Goal: Task Accomplishment & Management: Use online tool/utility

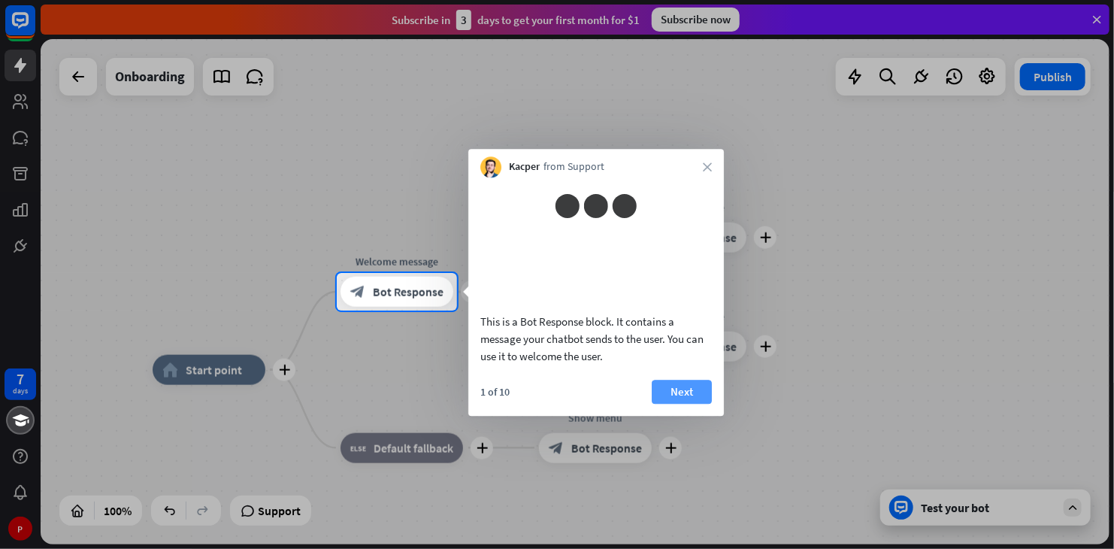
click at [696, 404] on button "Next" at bounding box center [682, 392] width 60 height 24
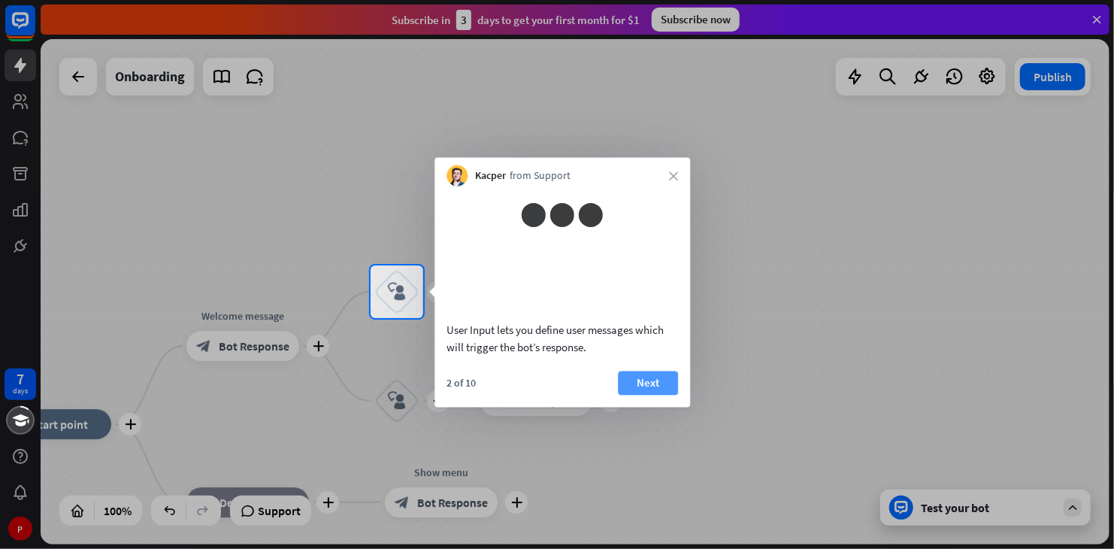
click at [646, 395] on button "Next" at bounding box center [648, 383] width 60 height 24
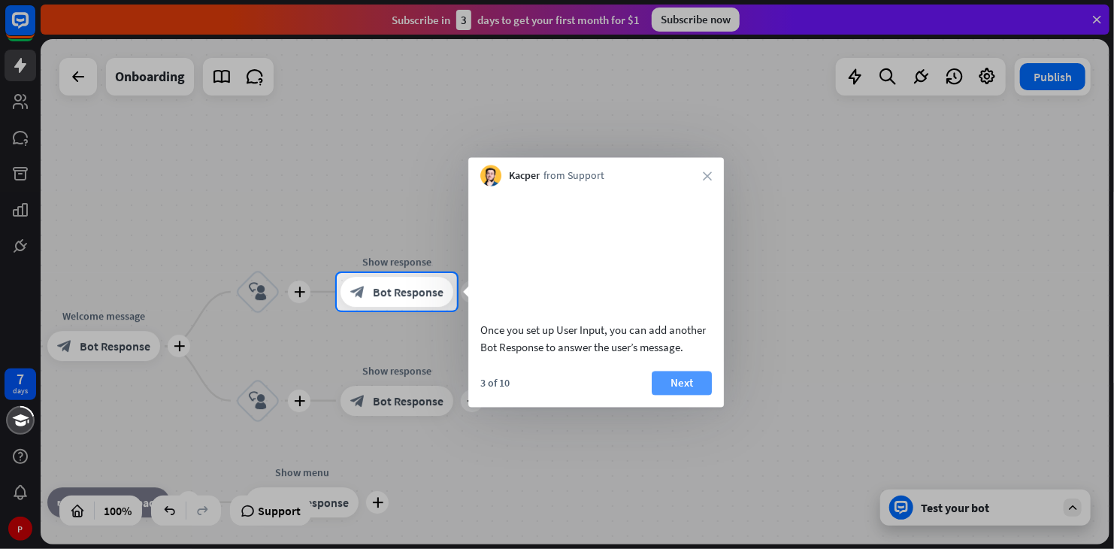
click at [707, 395] on button "Next" at bounding box center [682, 383] width 60 height 24
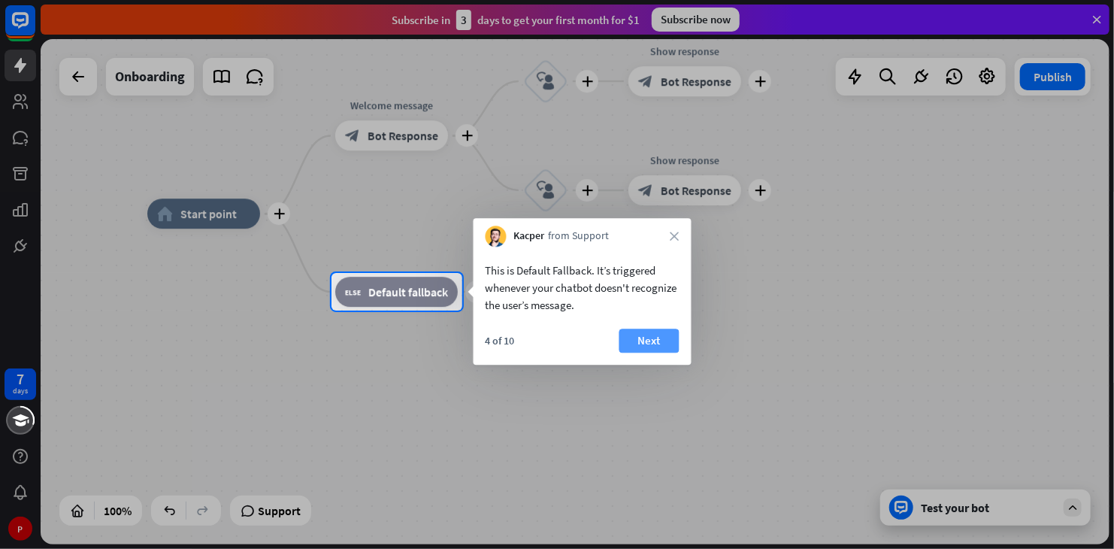
click at [655, 352] on button "Next" at bounding box center [649, 340] width 60 height 24
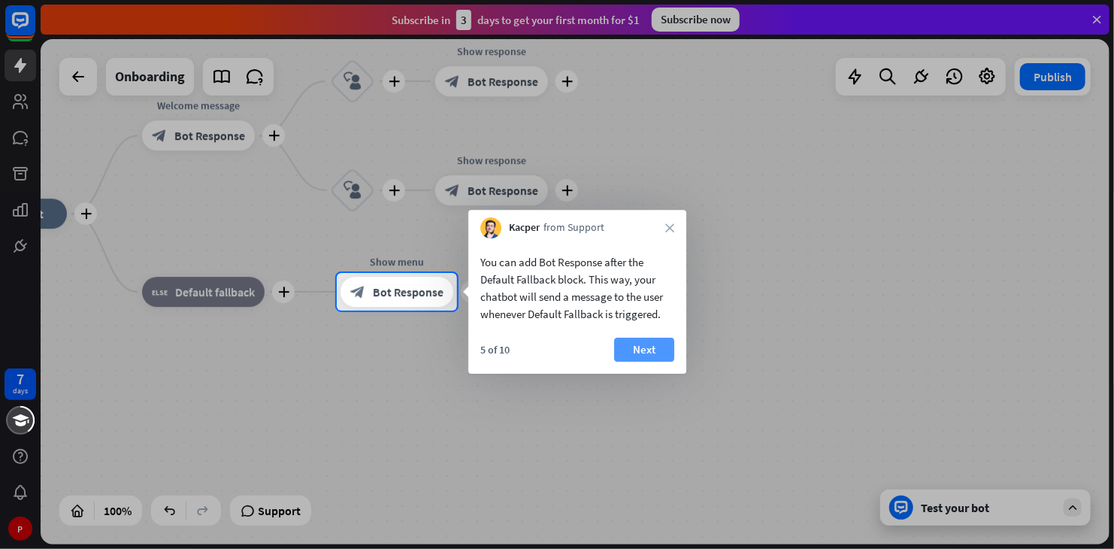
click at [661, 356] on button "Next" at bounding box center [644, 349] width 60 height 24
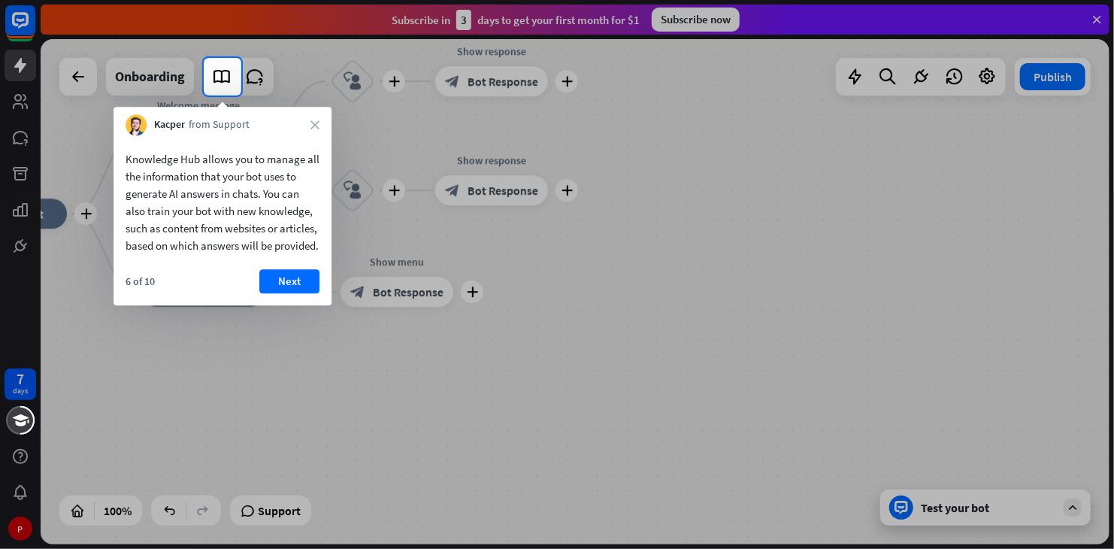
click at [280, 305] on div "6 of 10 Next" at bounding box center [222, 287] width 218 height 36
click at [283, 293] on button "Next" at bounding box center [289, 281] width 60 height 24
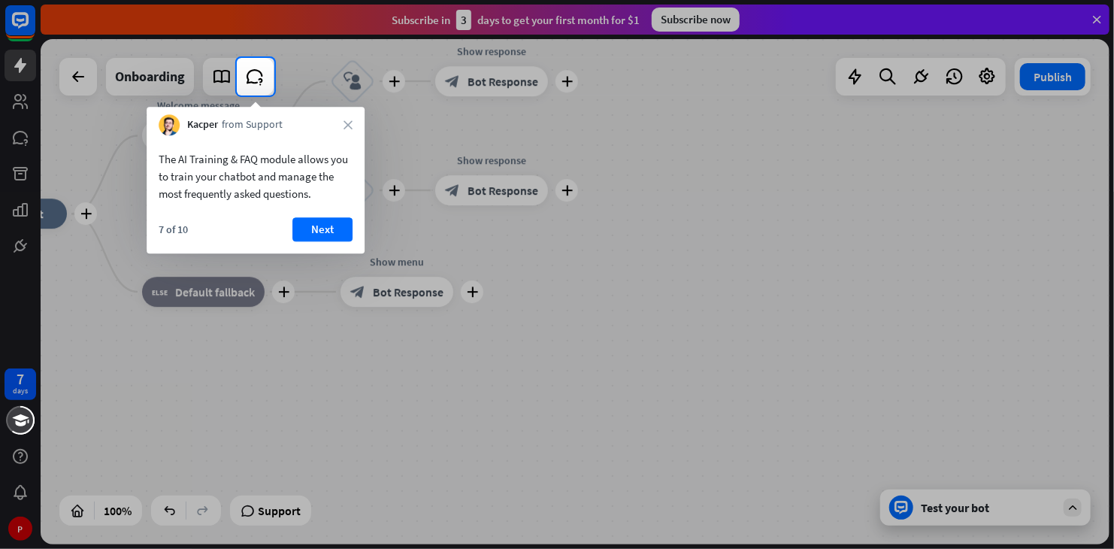
click at [50, 52] on div at bounding box center [557, 29] width 1114 height 58
click at [74, 80] on div at bounding box center [118, 77] width 237 height 38
drag, startPoint x: 74, startPoint y: 81, endPoint x: 279, endPoint y: 110, distance: 206.5
click at [108, 85] on div at bounding box center [118, 77] width 237 height 38
click at [340, 120] on div "Kacper from Support close" at bounding box center [256, 121] width 218 height 29
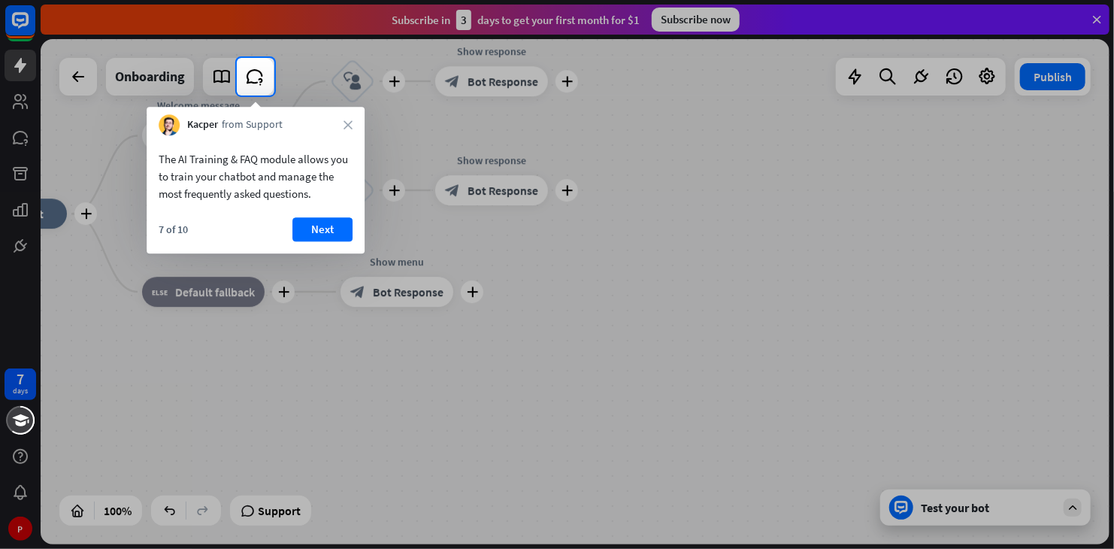
click at [342, 123] on div "Kacper from Support close" at bounding box center [256, 121] width 218 height 29
click at [353, 126] on div "Kacper from Support close" at bounding box center [256, 121] width 218 height 29
click at [351, 126] on icon "close" at bounding box center [347, 124] width 9 height 9
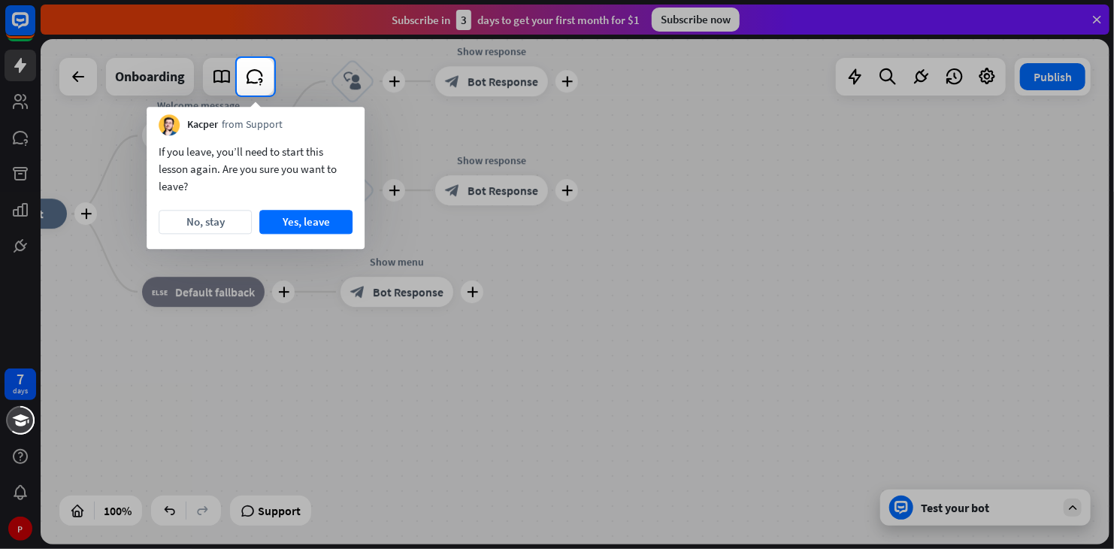
click at [351, 126] on div "Kacper from Support" at bounding box center [256, 121] width 218 height 29
click at [236, 222] on button "No, stay" at bounding box center [205, 222] width 93 height 24
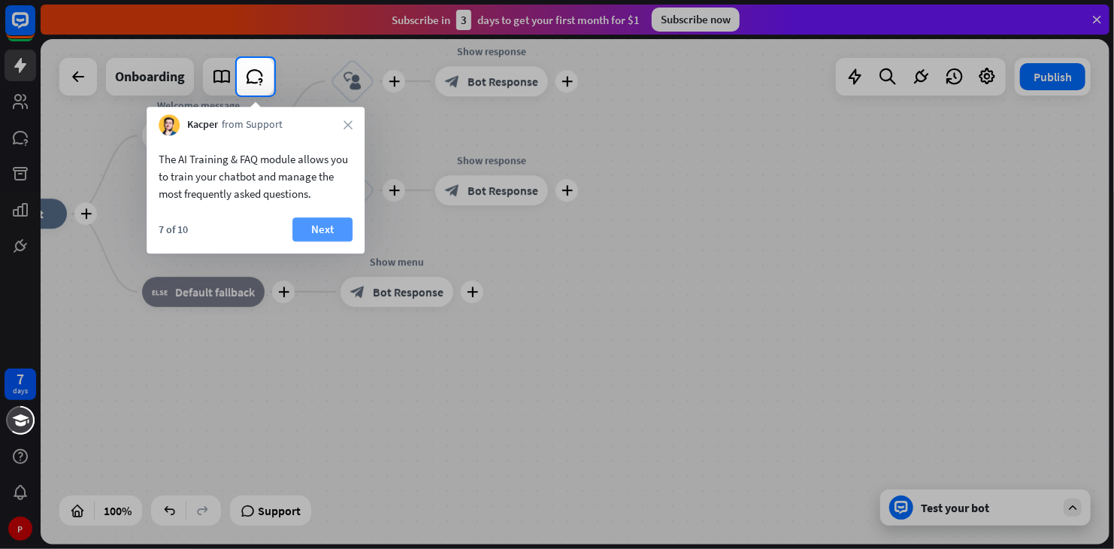
click at [329, 241] on button "Next" at bounding box center [322, 229] width 60 height 24
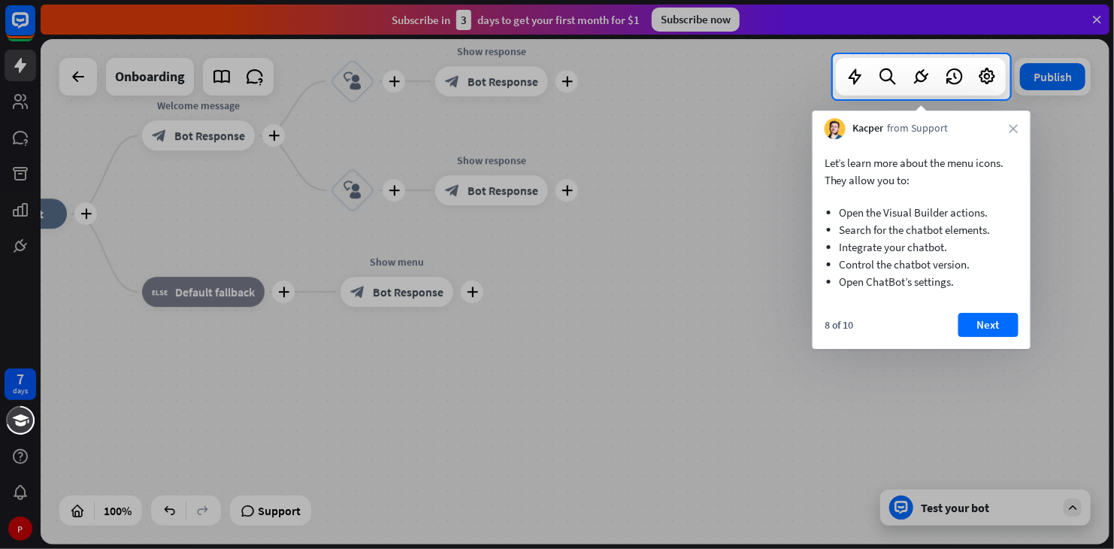
click at [1013, 330] on button "Next" at bounding box center [988, 325] width 60 height 24
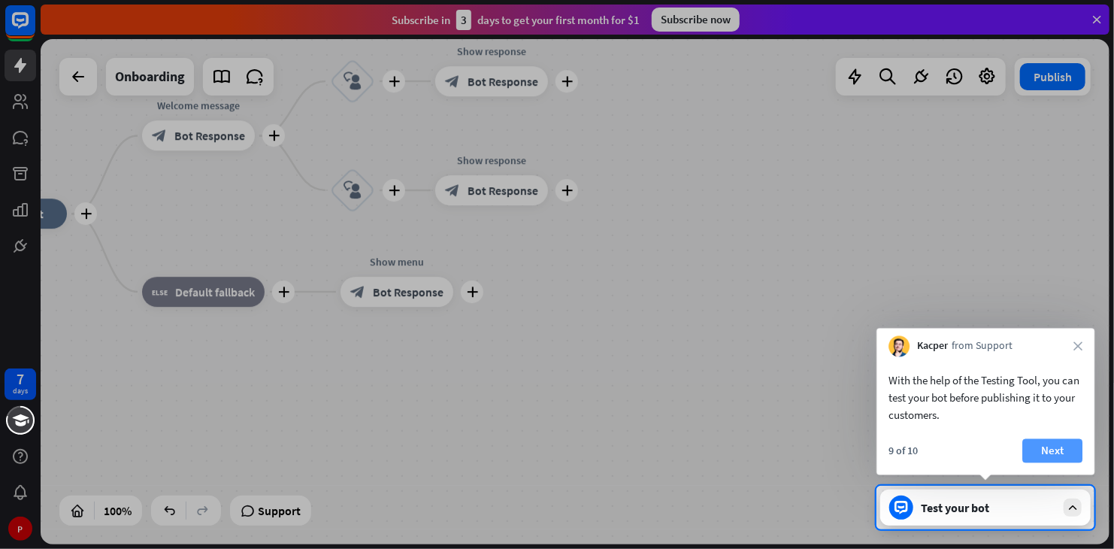
drag, startPoint x: 1061, startPoint y: 435, endPoint x: 1061, endPoint y: 447, distance: 12.0
click at [1061, 447] on div "With the help of the Testing Tool, you can test your bot before publishing it t…" at bounding box center [985, 416] width 218 height 118
click at [1061, 447] on button "Next" at bounding box center [1052, 451] width 60 height 24
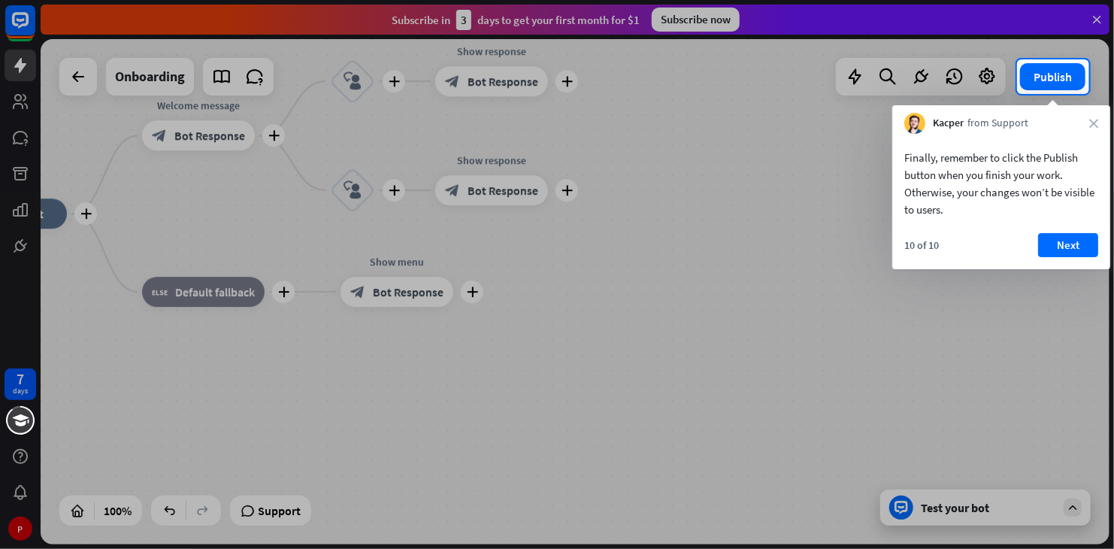
click at [1058, 261] on div "10 of 10 Next" at bounding box center [1001, 251] width 218 height 36
drag, startPoint x: 1063, startPoint y: 270, endPoint x: 1067, endPoint y: 256, distance: 14.3
click at [1067, 256] on body "7 days P close Product Help First steps Get started with ChatBot Help Center Fo…" at bounding box center [557, 274] width 1114 height 549
click at [1067, 255] on button "Next" at bounding box center [1068, 245] width 60 height 24
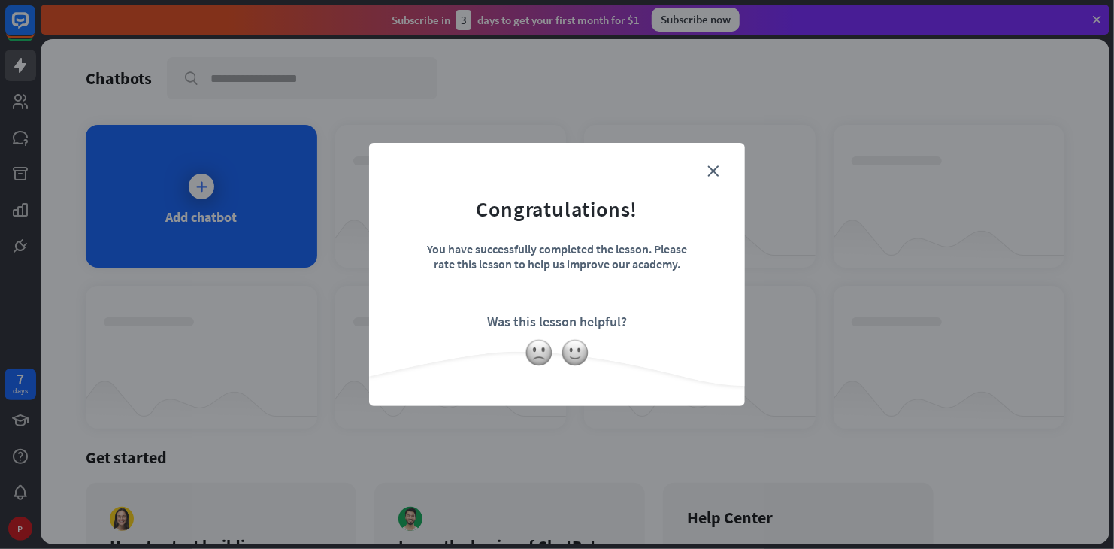
click at [698, 165] on div "close Congratulations! You have successfully completed the lesson. Please rate …" at bounding box center [557, 274] width 376 height 263
click at [707, 171] on div "close Congratulations! You have successfully completed the lesson. Please rate …" at bounding box center [557, 274] width 376 height 263
click at [727, 166] on div "close Congratulations! You have successfully completed the lesson. Please rate …" at bounding box center [557, 274] width 376 height 263
click at [719, 169] on form "Congratulations! You have successfully completed the lesson. Please rate this l…" at bounding box center [557, 252] width 338 height 180
click at [710, 171] on icon "close" at bounding box center [712, 170] width 11 height 11
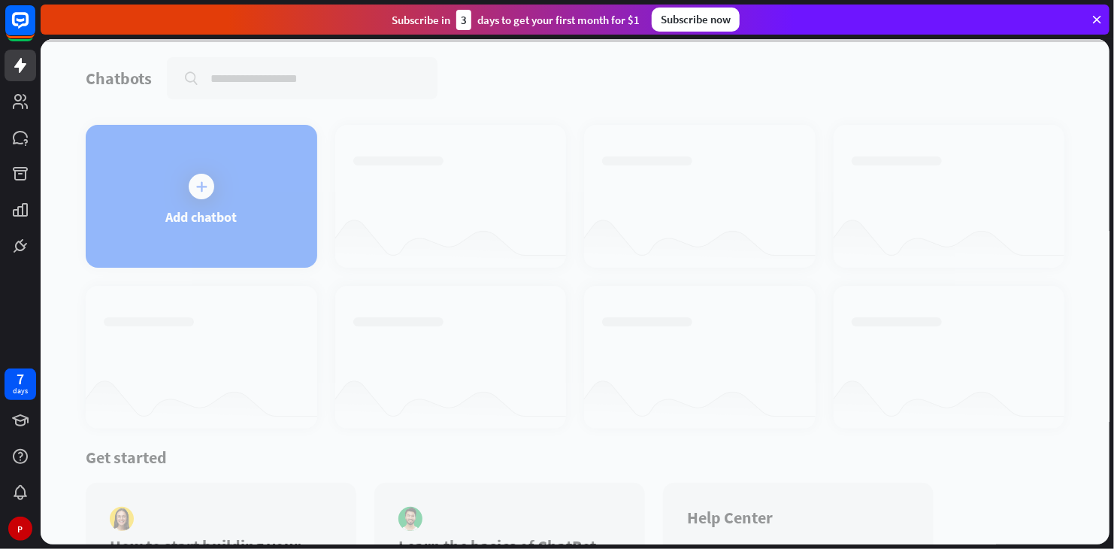
click at [257, 207] on div at bounding box center [575, 291] width 1069 height 505
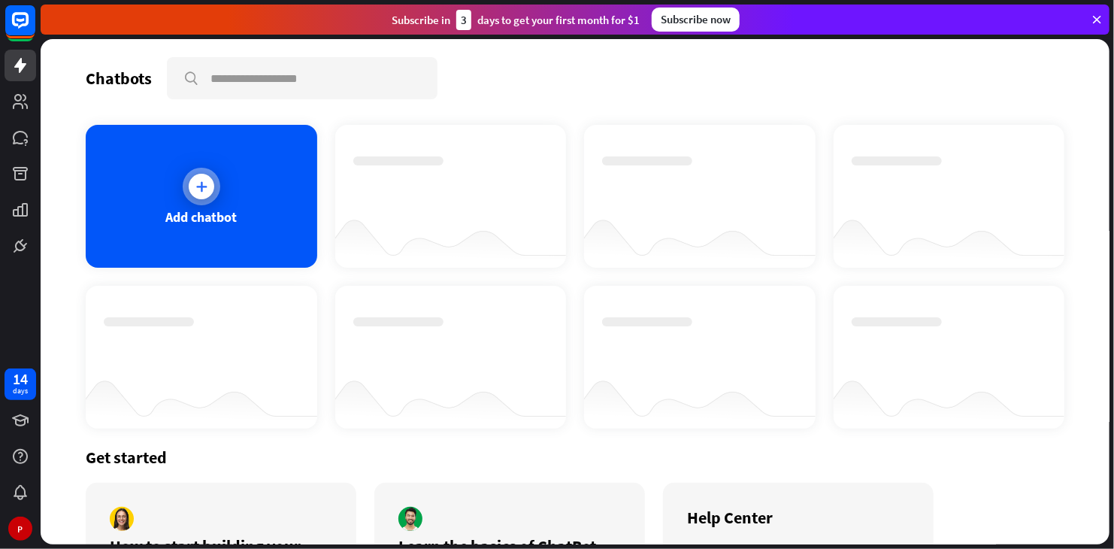
click at [216, 193] on div at bounding box center [202, 187] width 38 height 38
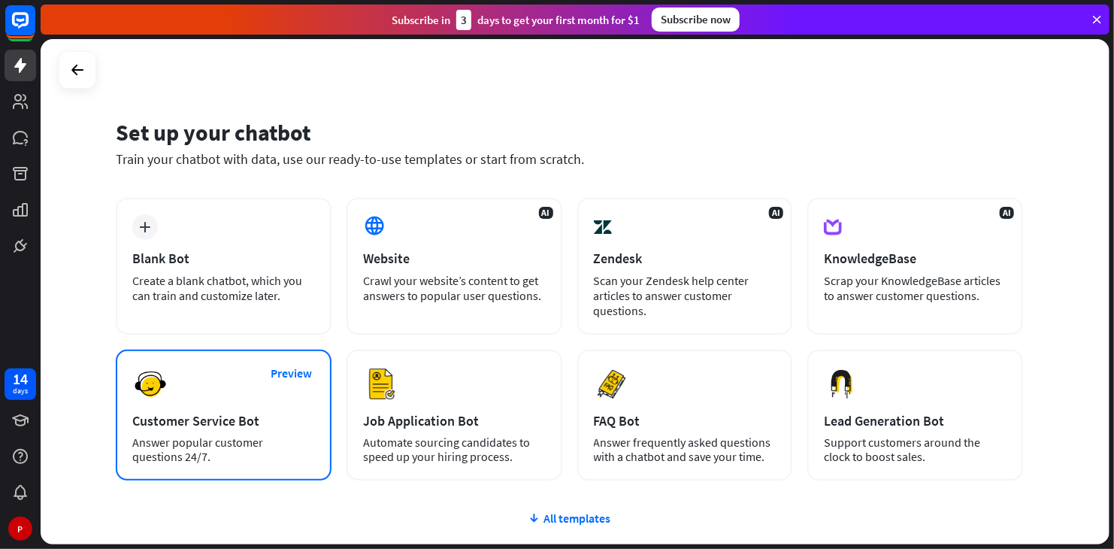
click at [283, 456] on div "Answer popular customer questions 24/7." at bounding box center [223, 449] width 183 height 29
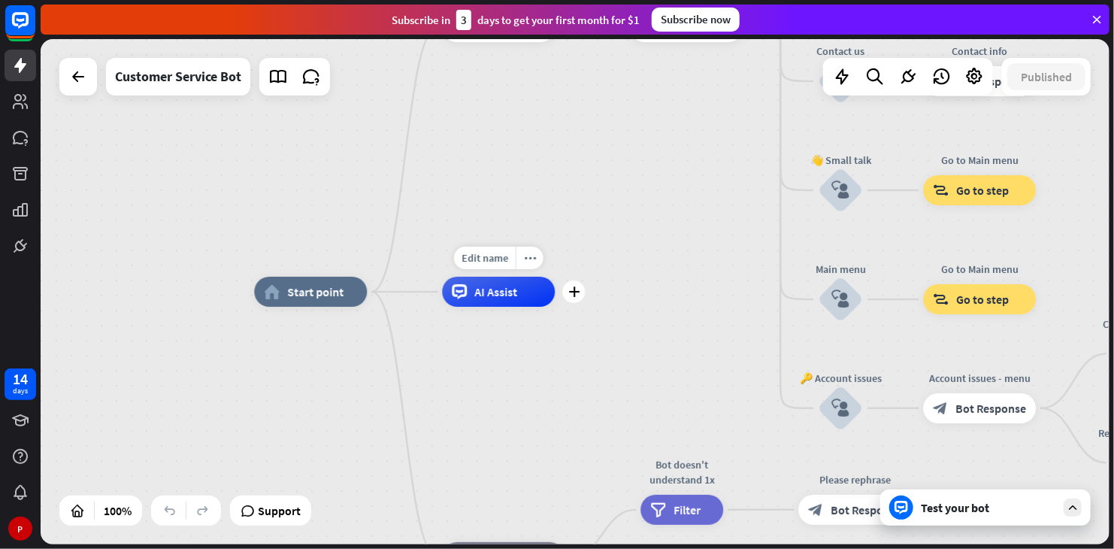
click at [493, 307] on div "Edit name more_horiz plus AI Assist" at bounding box center [498, 292] width 113 height 30
click at [528, 294] on div "AI Assist" at bounding box center [498, 292] width 113 height 30
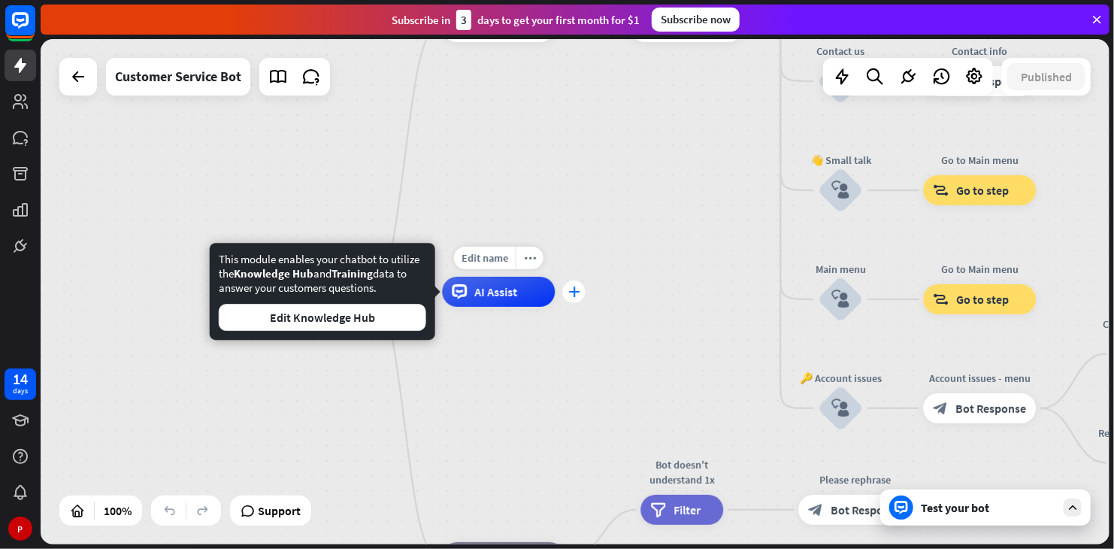
click at [571, 294] on icon "plus" at bounding box center [573, 291] width 11 height 11
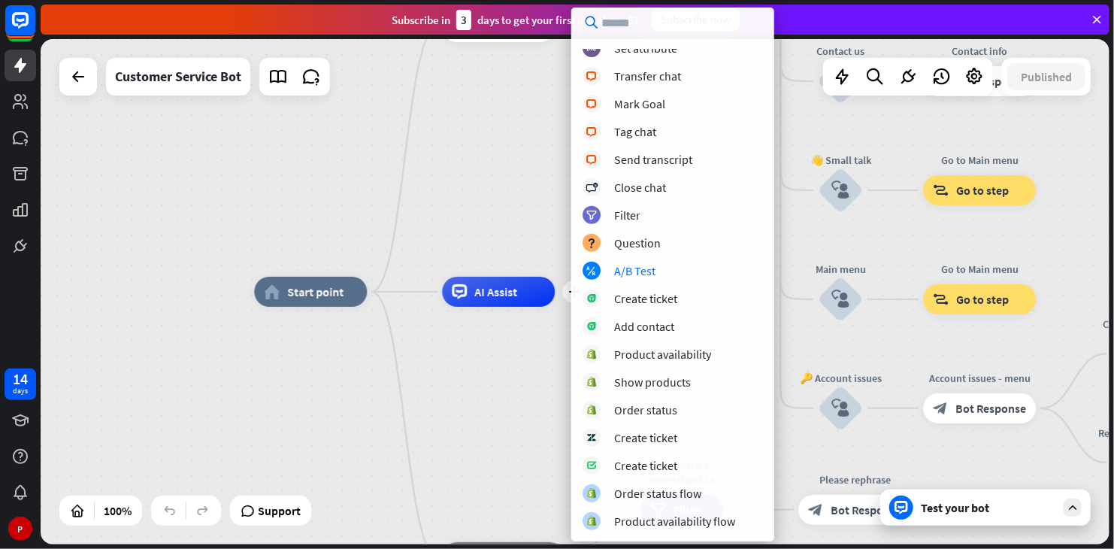
scroll to position [250, 0]
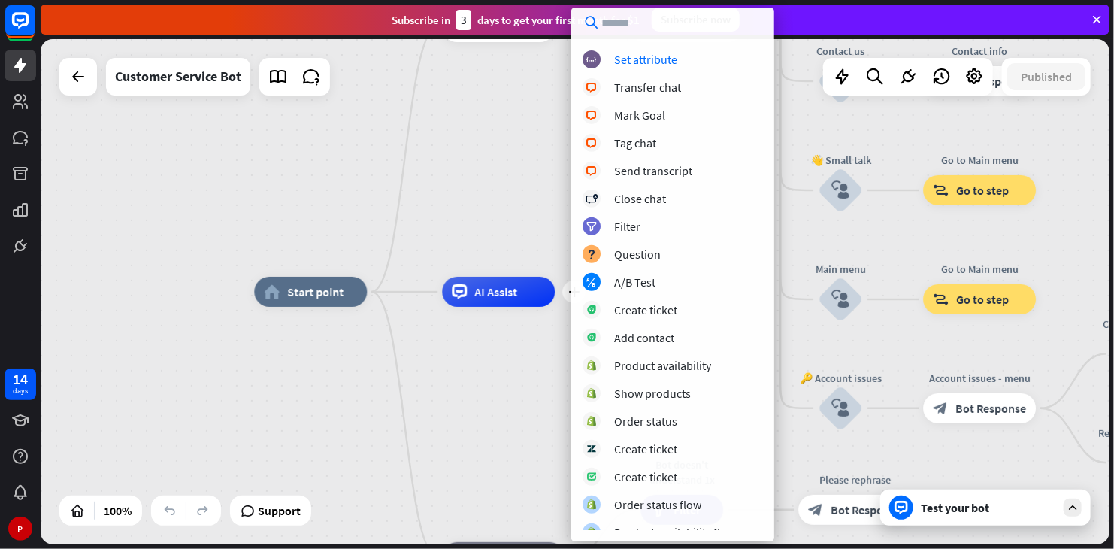
click at [703, 27] on input "text" at bounding box center [672, 23] width 203 height 30
type input "*"
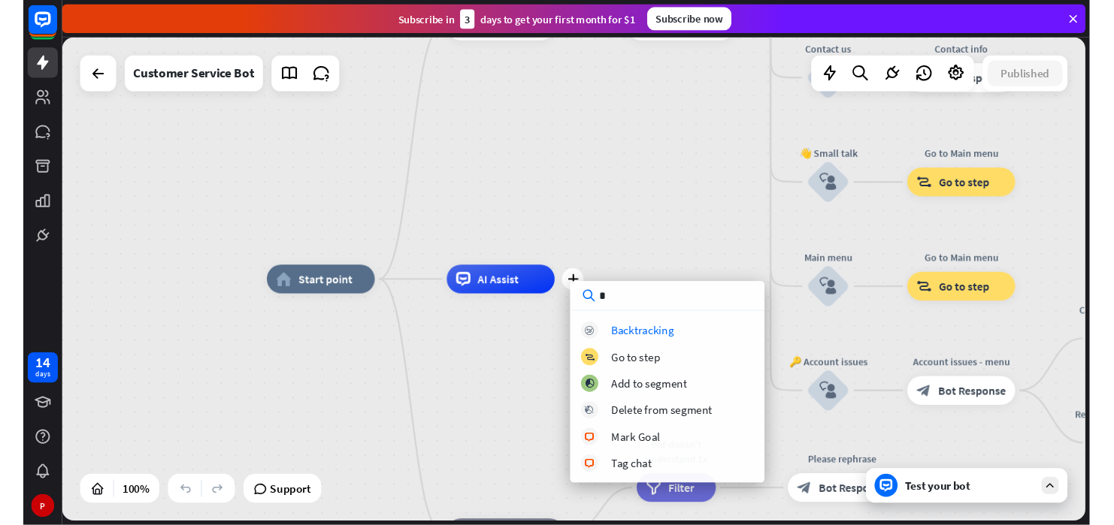
scroll to position [0, 0]
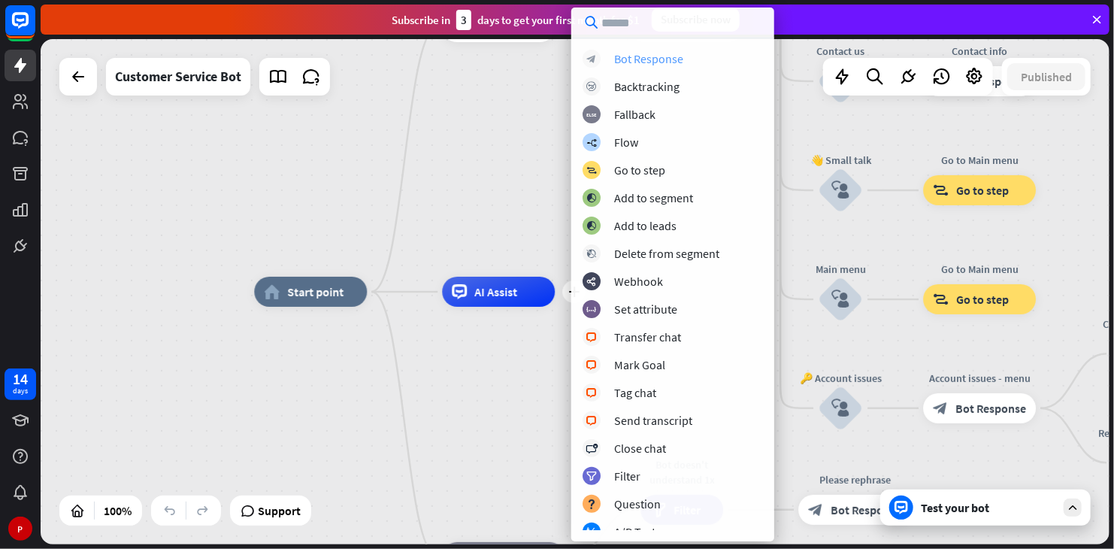
click at [646, 59] on div "Bot Response" at bounding box center [648, 58] width 69 height 15
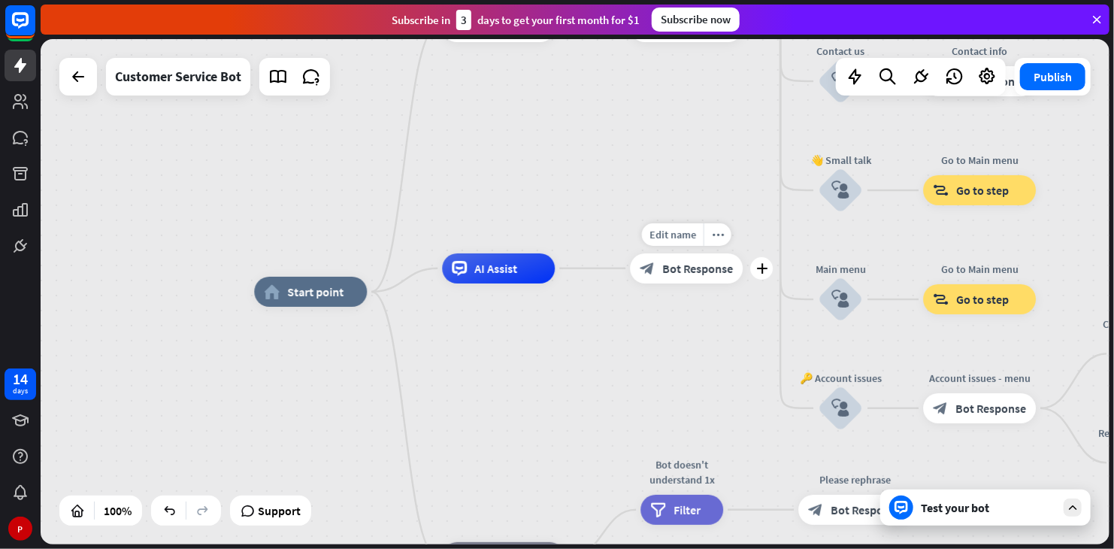
click at [691, 273] on span "Bot Response" at bounding box center [697, 268] width 71 height 15
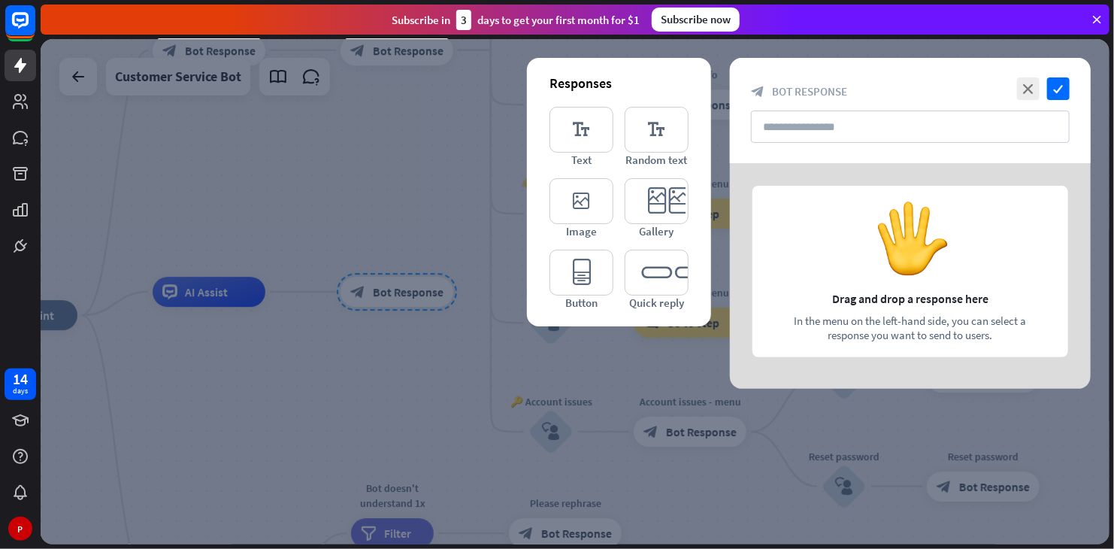
click at [918, 259] on div at bounding box center [910, 275] width 361 height 225
click at [835, 129] on input "text" at bounding box center [910, 126] width 319 height 32
type input "*"
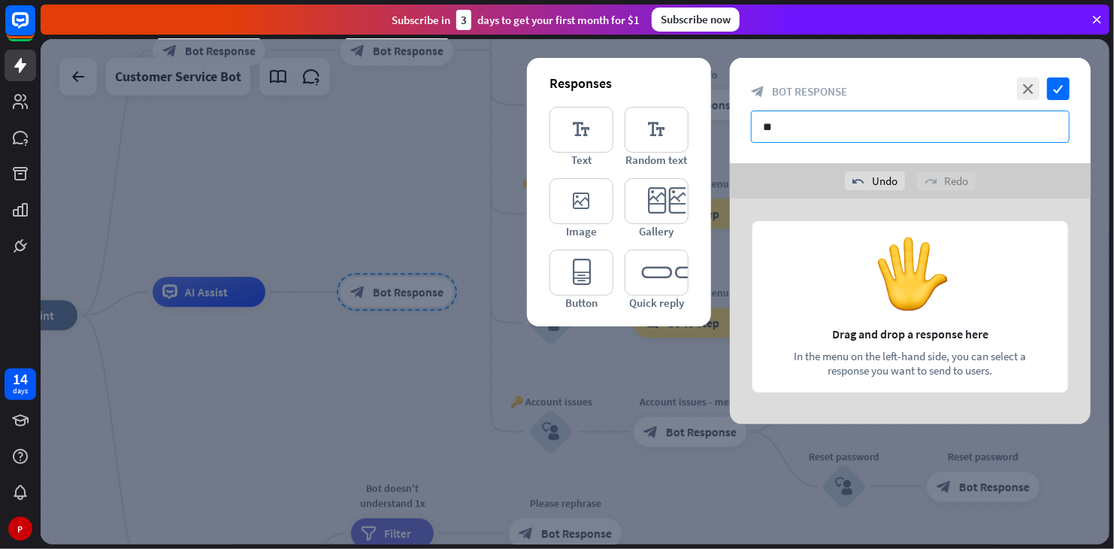
type input "**"
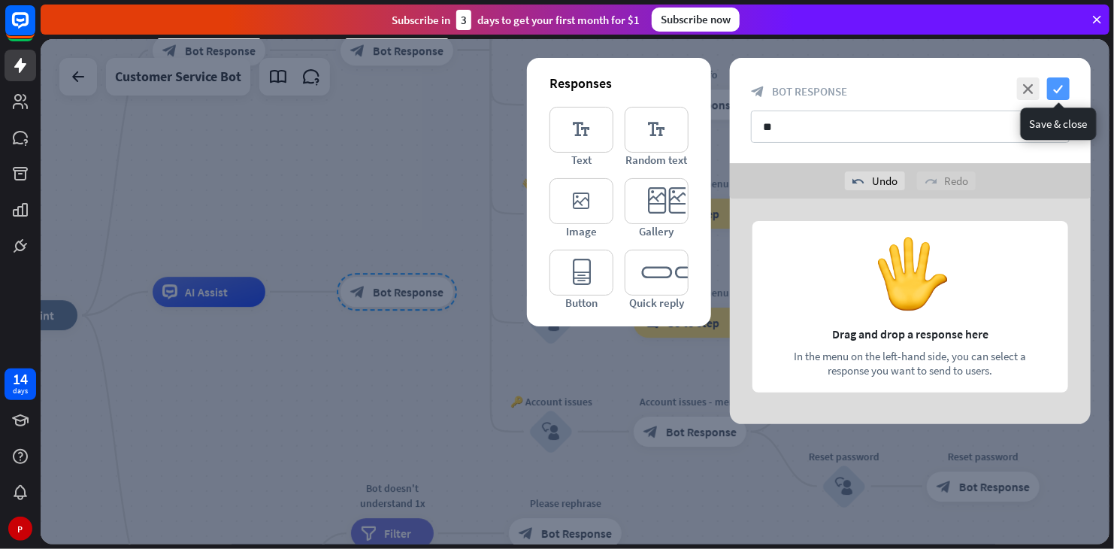
click at [1064, 92] on icon "check" at bounding box center [1058, 88] width 23 height 23
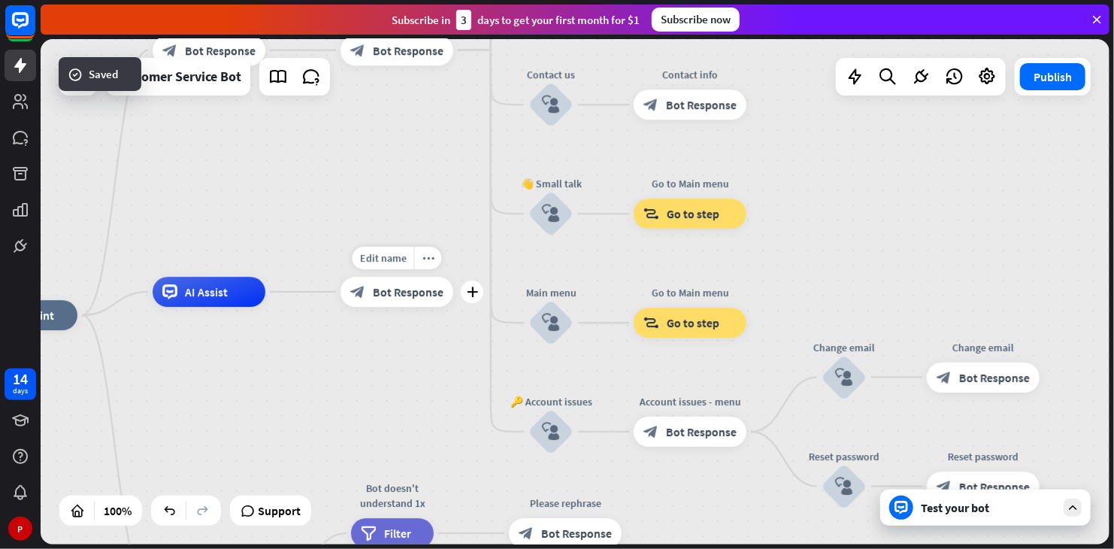
click at [434, 295] on span "Bot Response" at bounding box center [408, 291] width 71 height 15
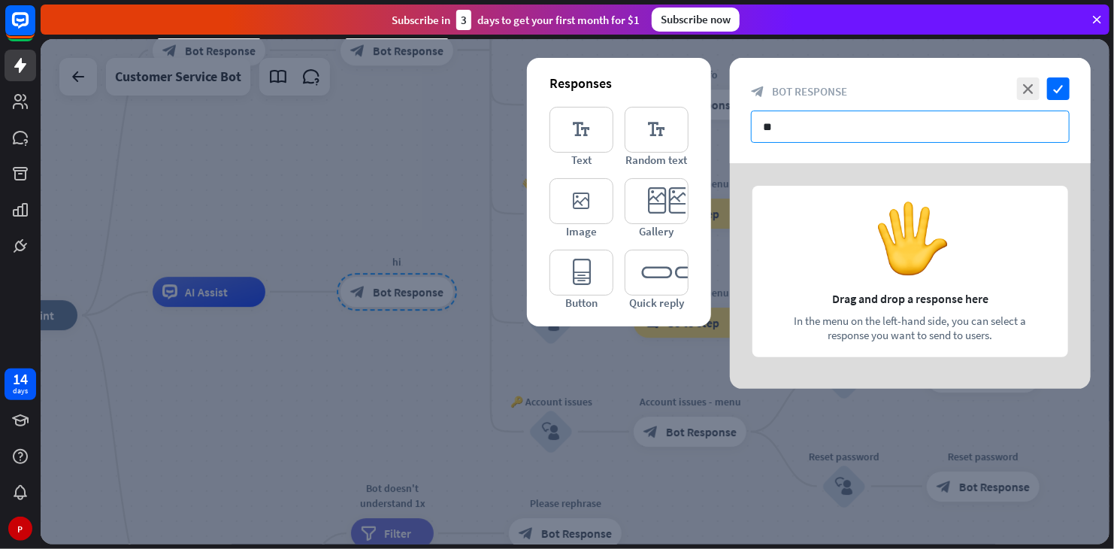
drag, startPoint x: 995, startPoint y: 138, endPoint x: 736, endPoint y: 157, distance: 260.0
click at [736, 157] on div "close check block_bot_response Bot Response **" at bounding box center [910, 110] width 361 height 105
click at [440, 306] on div at bounding box center [575, 291] width 1069 height 505
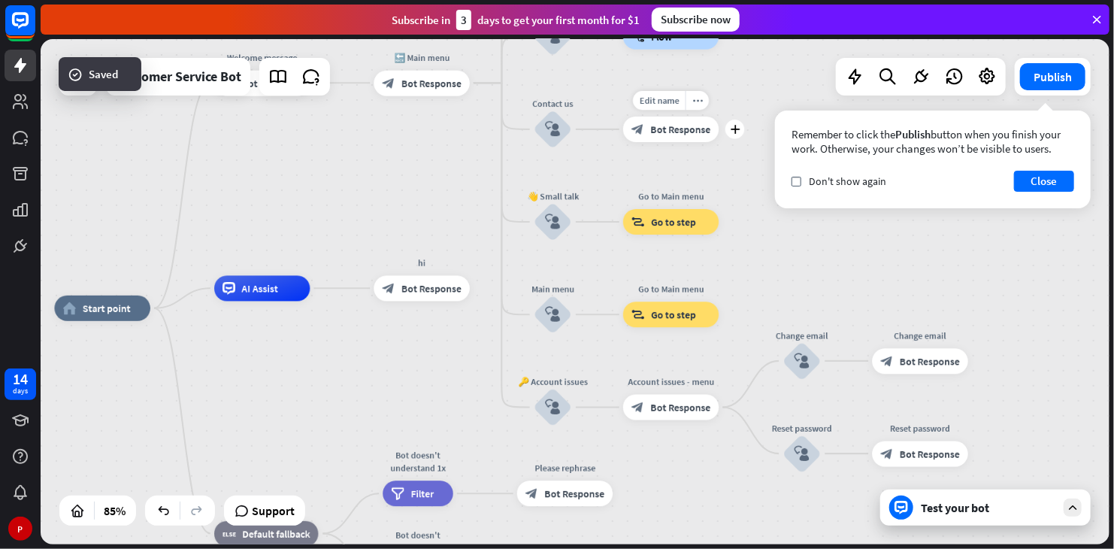
click at [675, 135] on div "block_bot_response Bot Response" at bounding box center [671, 130] width 96 height 26
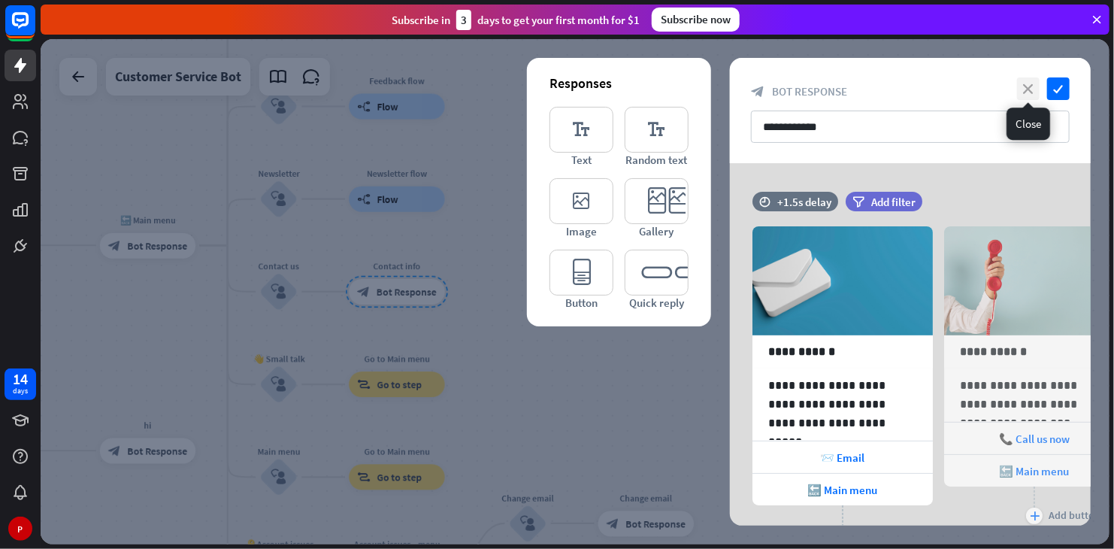
click at [1035, 89] on icon "close" at bounding box center [1028, 88] width 23 height 23
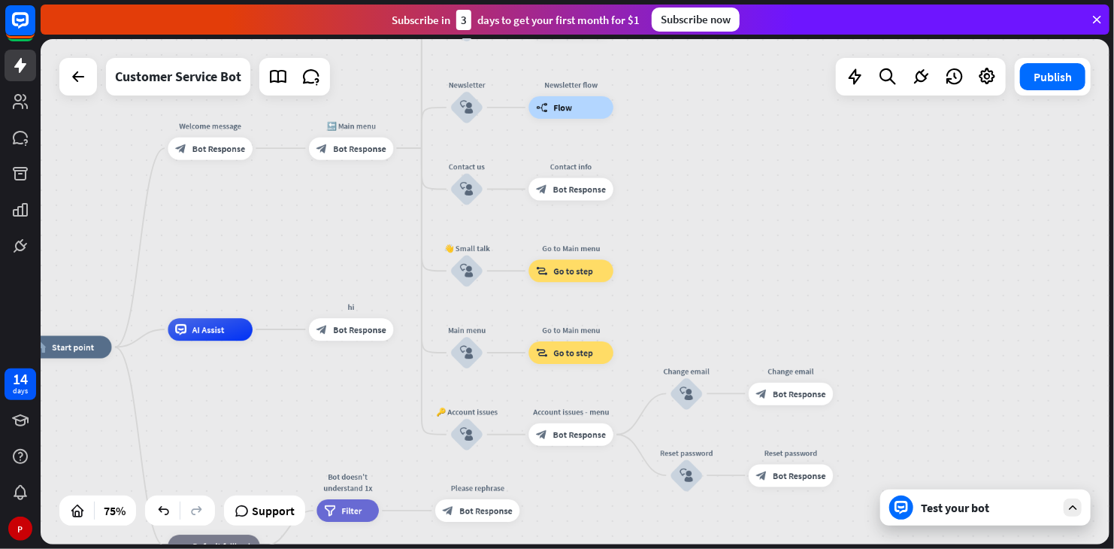
drag, startPoint x: 204, startPoint y: 335, endPoint x: 412, endPoint y: 246, distance: 226.6
click at [407, 238] on div "home_2 Start point Welcome message block_bot_response Bot Response 🔙 Main menu …" at bounding box center [575, 291] width 1069 height 505
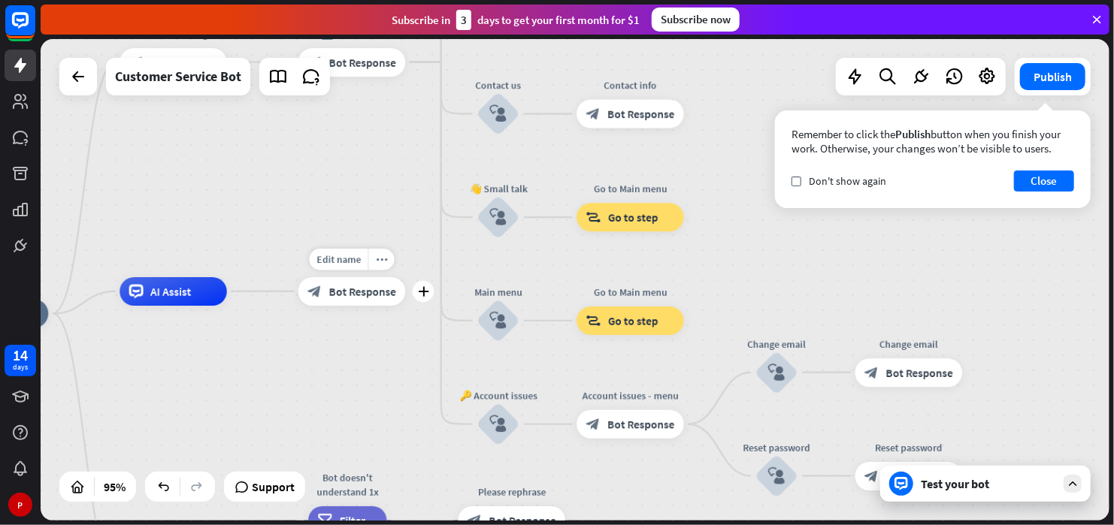
click at [376, 298] on span "Bot Response" at bounding box center [362, 291] width 67 height 14
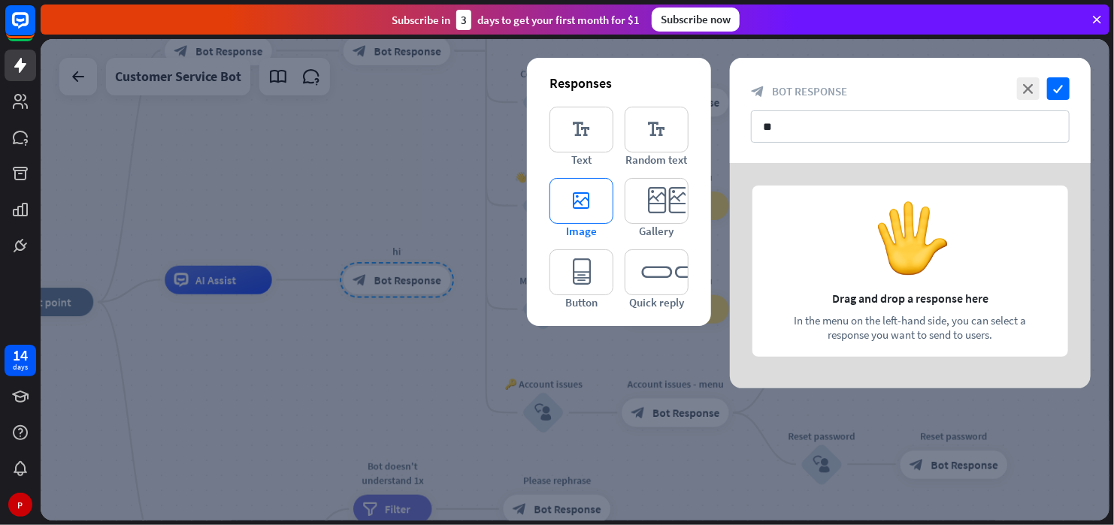
click at [601, 201] on icon "editor_image" at bounding box center [581, 201] width 64 height 46
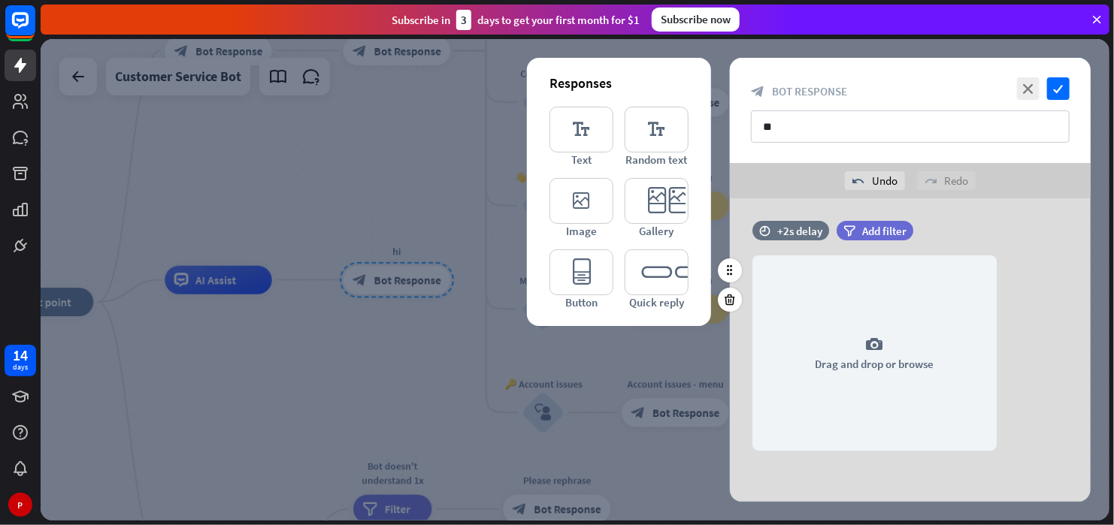
scroll to position [8, 0]
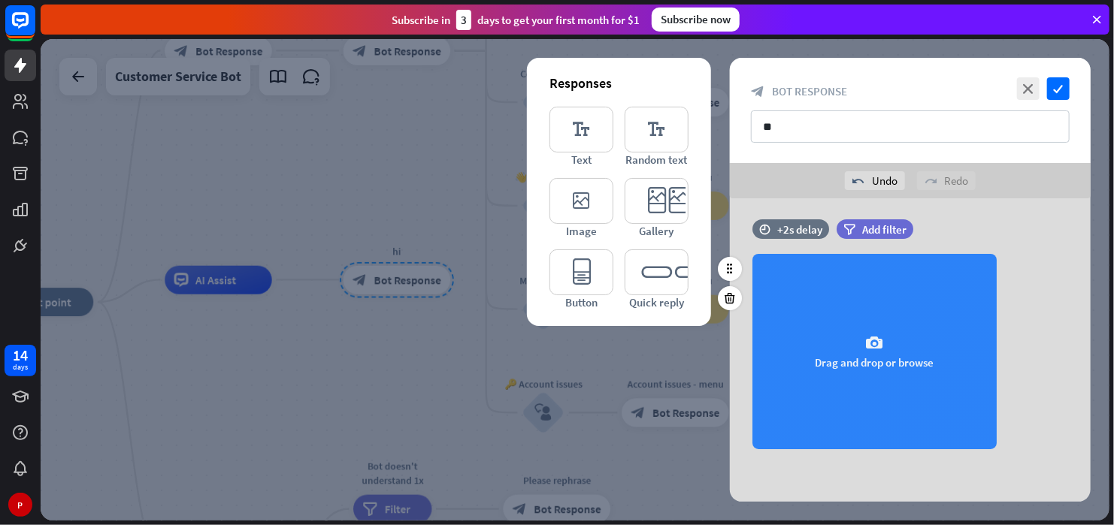
click at [946, 300] on div "camera Drag and drop or browse" at bounding box center [874, 351] width 244 height 195
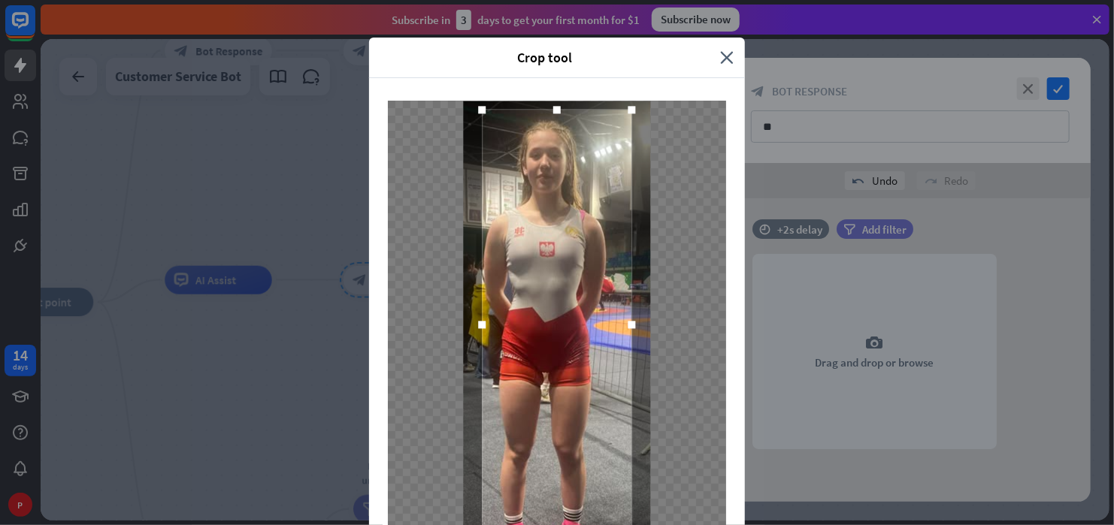
drag, startPoint x: 558, startPoint y: 148, endPoint x: 555, endPoint y: 108, distance: 40.0
click at [555, 108] on div at bounding box center [557, 109] width 23 height 23
drag, startPoint x: 731, startPoint y: 494, endPoint x: 669, endPoint y: 165, distance: 334.2
click at [685, 207] on div at bounding box center [557, 344] width 376 height 533
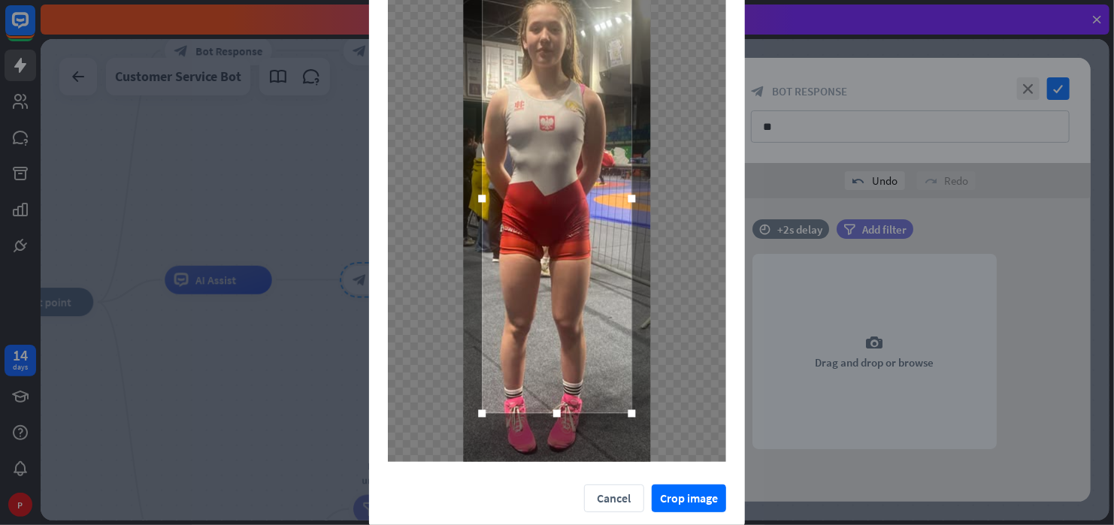
scroll to position [128, 0]
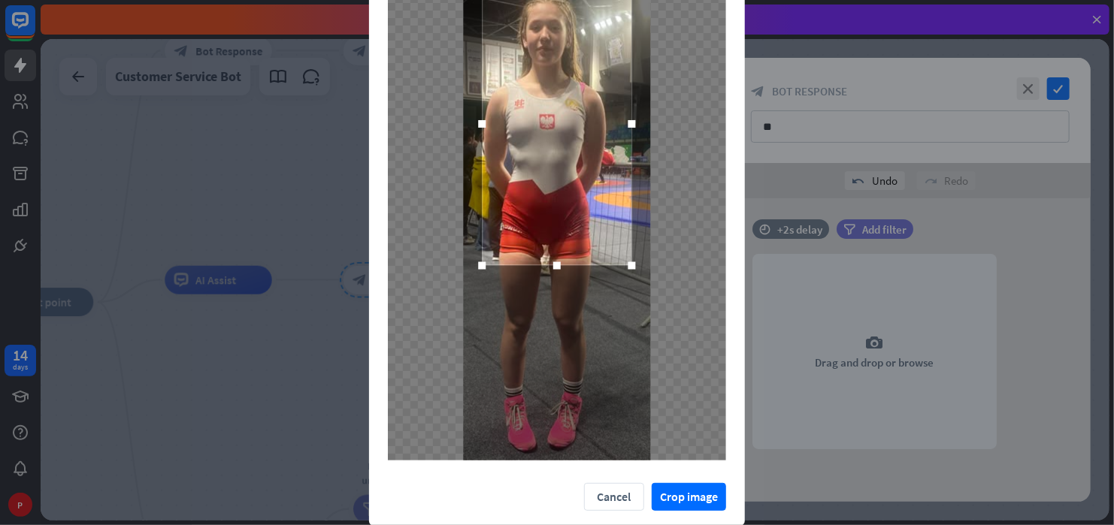
drag, startPoint x: 560, startPoint y: 417, endPoint x: 545, endPoint y: 271, distance: 147.3
click at [546, 271] on div at bounding box center [557, 265] width 23 height 23
click at [692, 487] on button "Crop image" at bounding box center [689, 497] width 74 height 28
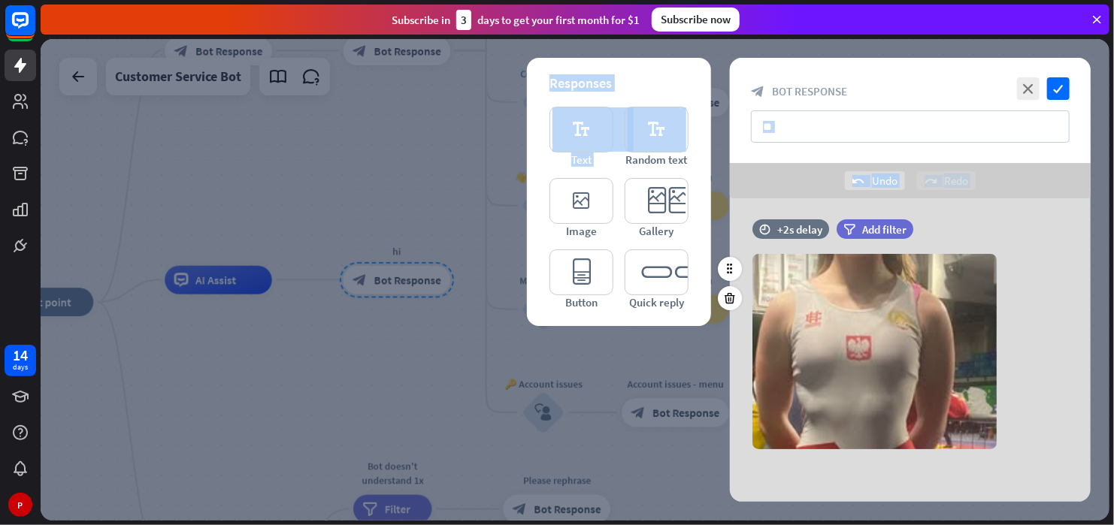
drag, startPoint x: 819, startPoint y: 147, endPoint x: 706, endPoint y: 150, distance: 113.5
click at [730, 150] on div "close check block_bot_response Bot Response ** undo Undo redo Redo Responses ed…" at bounding box center [910, 280] width 361 height 444
click at [799, 125] on input "**" at bounding box center [910, 126] width 319 height 32
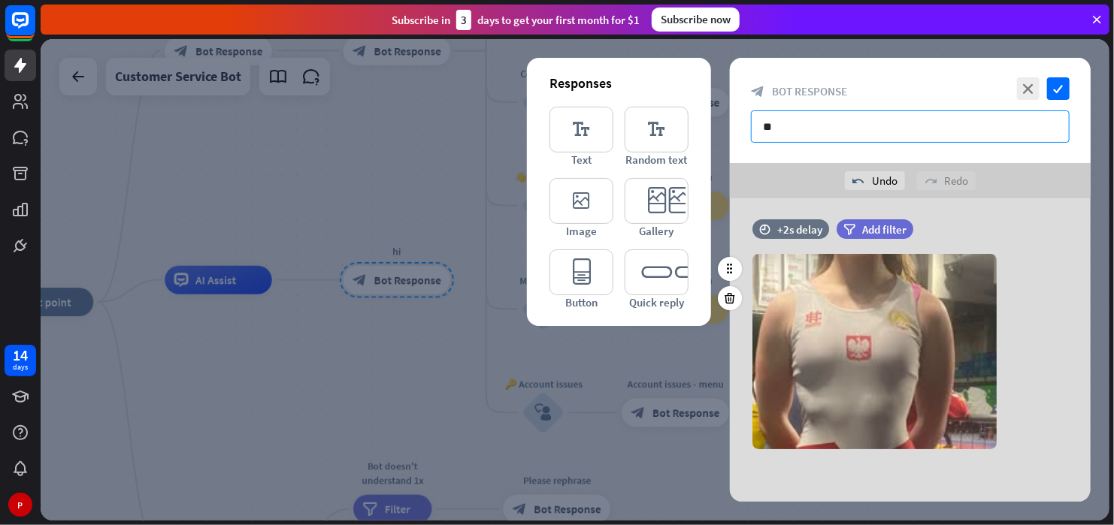
drag, startPoint x: 810, startPoint y: 126, endPoint x: 745, endPoint y: 135, distance: 66.0
click at [745, 135] on div "close check block_bot_response Bot Response **" at bounding box center [910, 110] width 361 height 105
type input "**********"
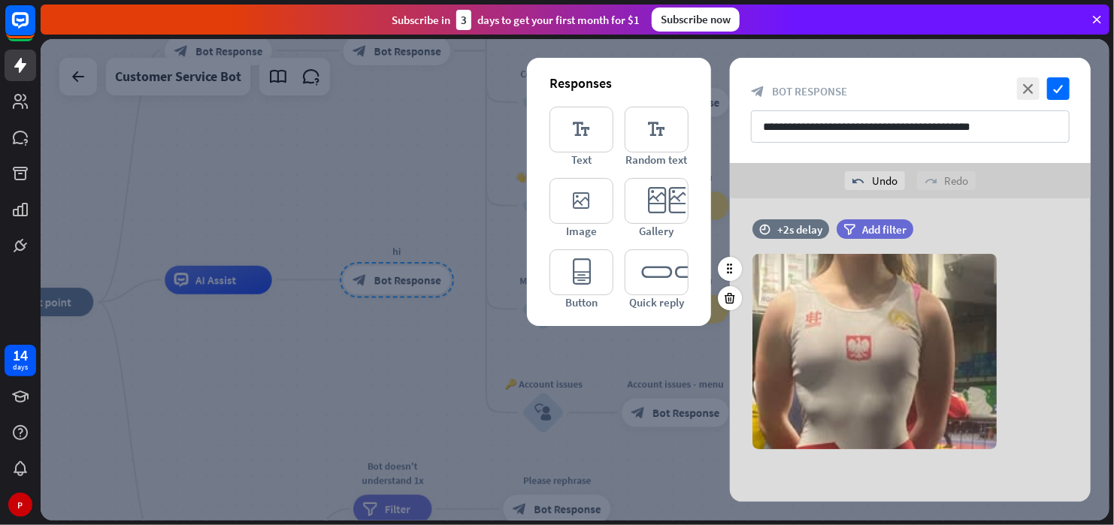
click at [940, 188] on div "redo Redo" at bounding box center [946, 180] width 59 height 19
click at [1055, 89] on icon "check" at bounding box center [1058, 88] width 23 height 23
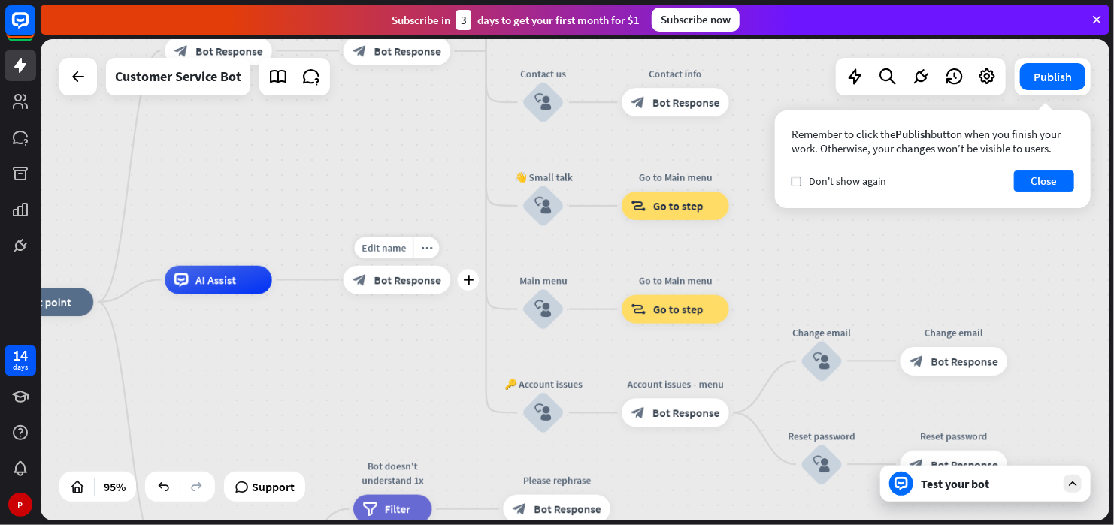
click at [467, 286] on div "plus" at bounding box center [469, 280] width 22 height 22
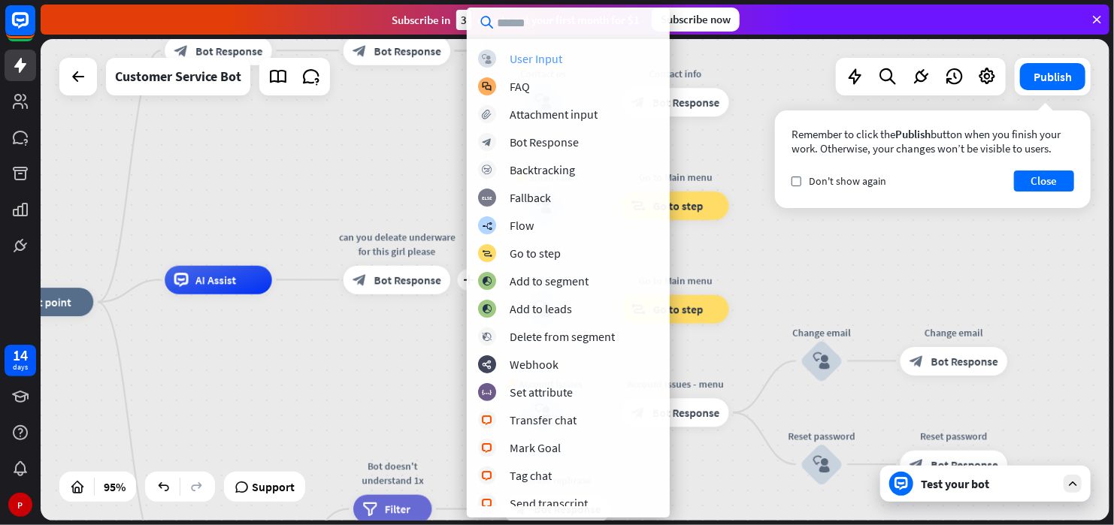
click at [545, 67] on div "block_user_input User Input" at bounding box center [568, 59] width 180 height 18
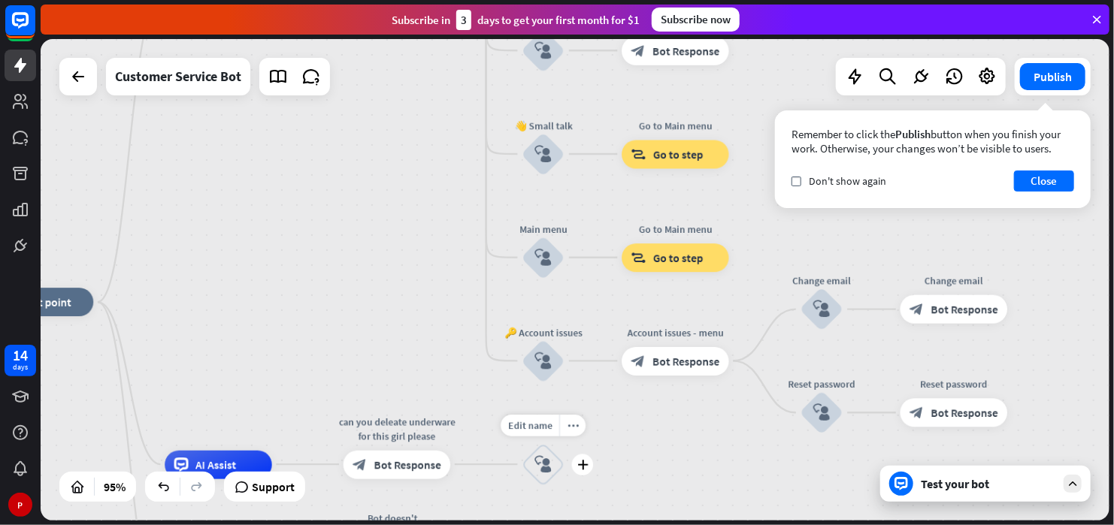
click at [546, 472] on icon "block_user_input" at bounding box center [542, 464] width 17 height 17
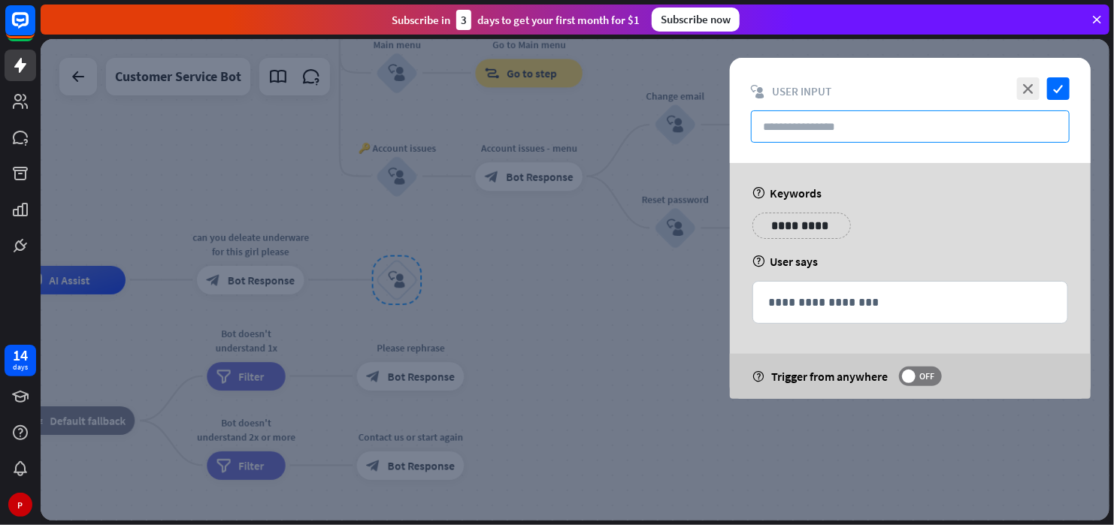
click at [777, 138] on input "text" at bounding box center [910, 126] width 319 height 32
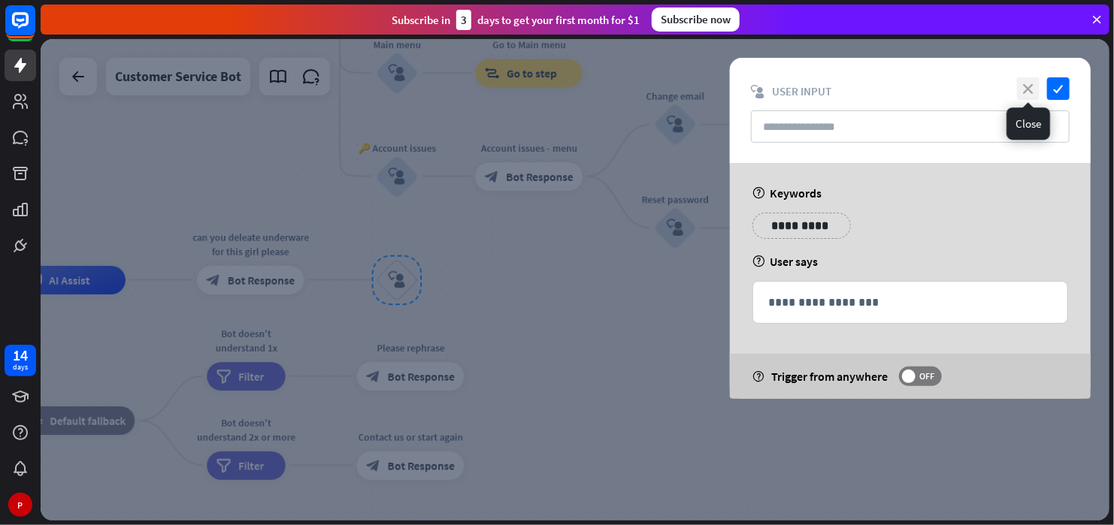
click at [1029, 87] on icon "close" at bounding box center [1028, 88] width 23 height 23
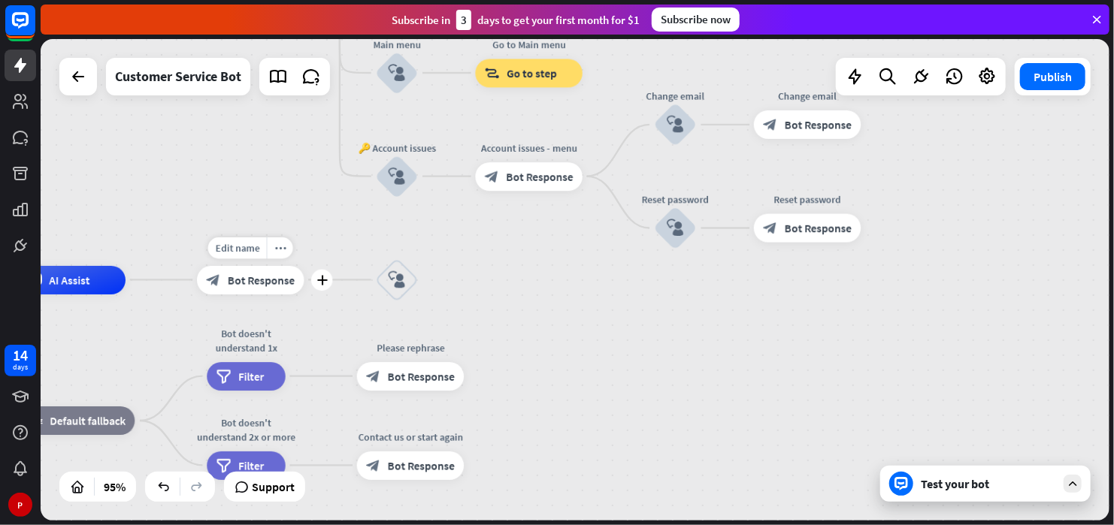
click at [286, 289] on div "block_bot_response Bot Response" at bounding box center [250, 279] width 107 height 29
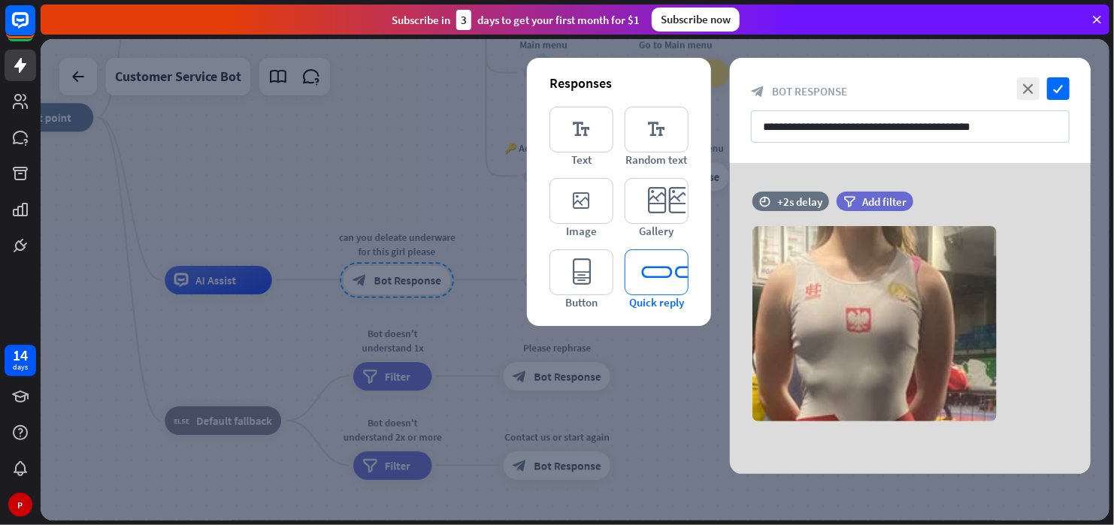
click at [649, 277] on icon "editor_quick_replies" at bounding box center [657, 273] width 64 height 46
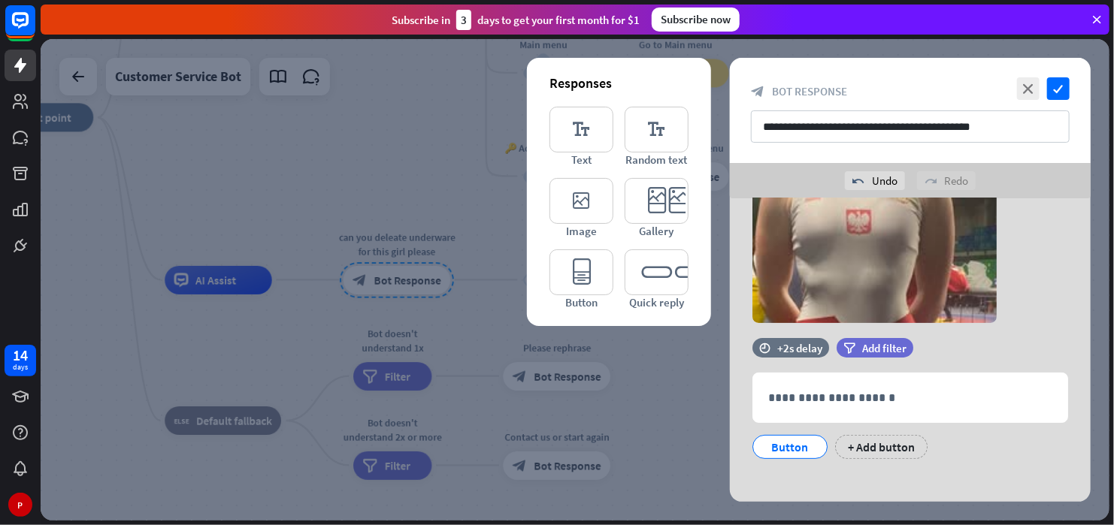
scroll to position [143, 0]
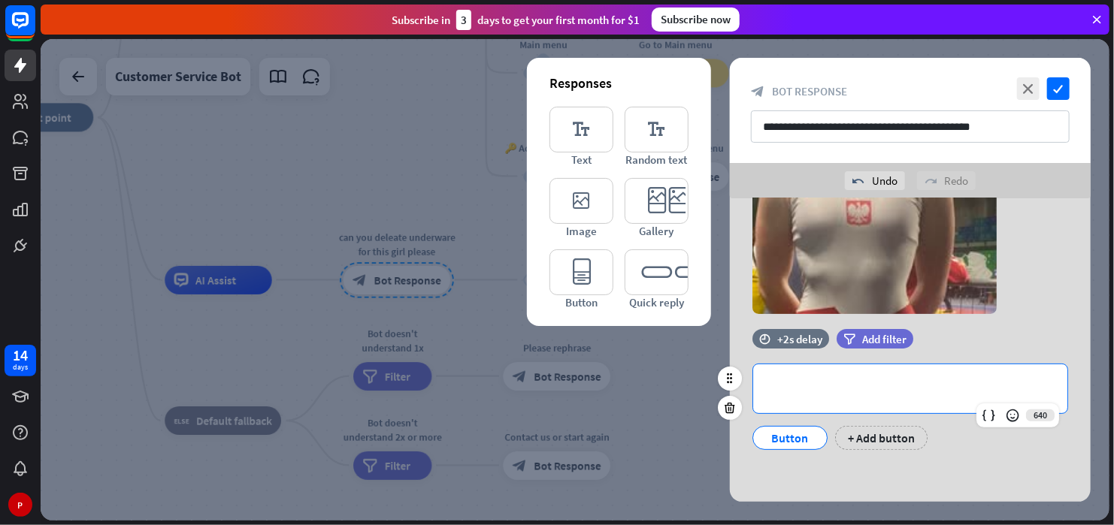
click at [861, 383] on p "**********" at bounding box center [910, 389] width 284 height 19
click at [834, 440] on div "Button + Add button" at bounding box center [907, 435] width 316 height 32
click at [817, 442] on div "Button" at bounding box center [789, 438] width 75 height 24
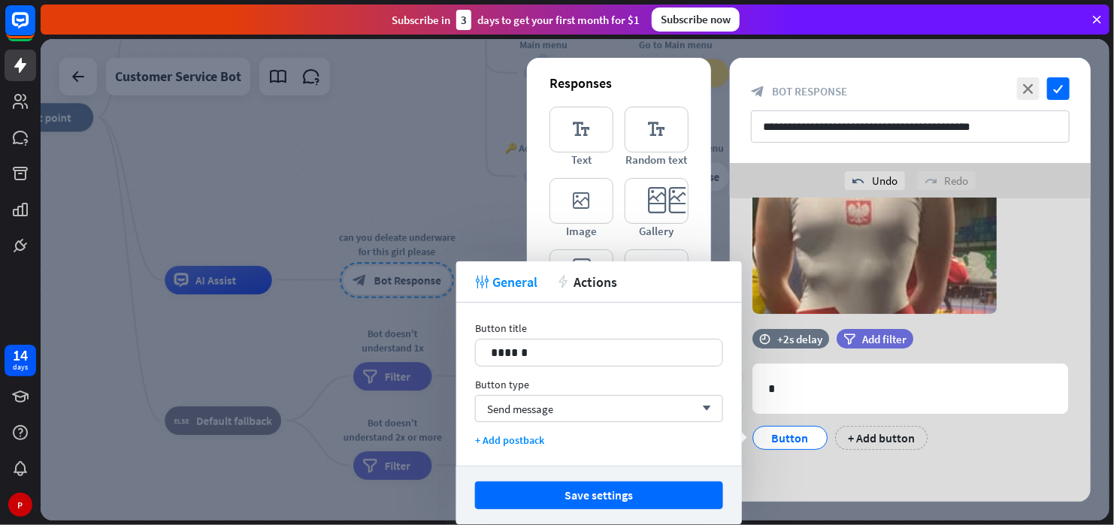
click at [810, 442] on div "Button" at bounding box center [790, 438] width 50 height 23
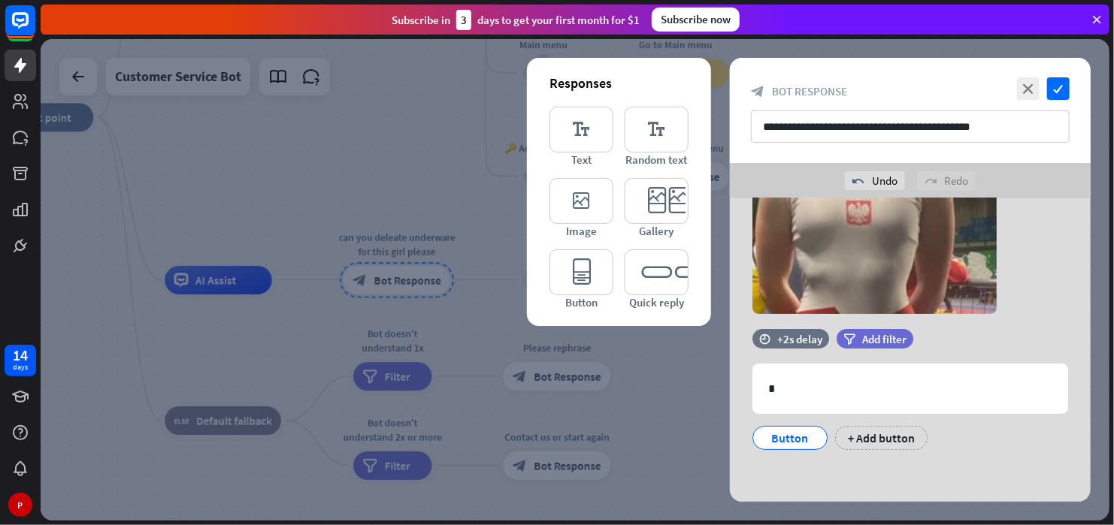
click at [865, 484] on div "time +2s delay filter Add filter camera Choose or remove image time +2s delay f…" at bounding box center [910, 279] width 361 height 447
click at [628, 433] on div at bounding box center [575, 280] width 1069 height 482
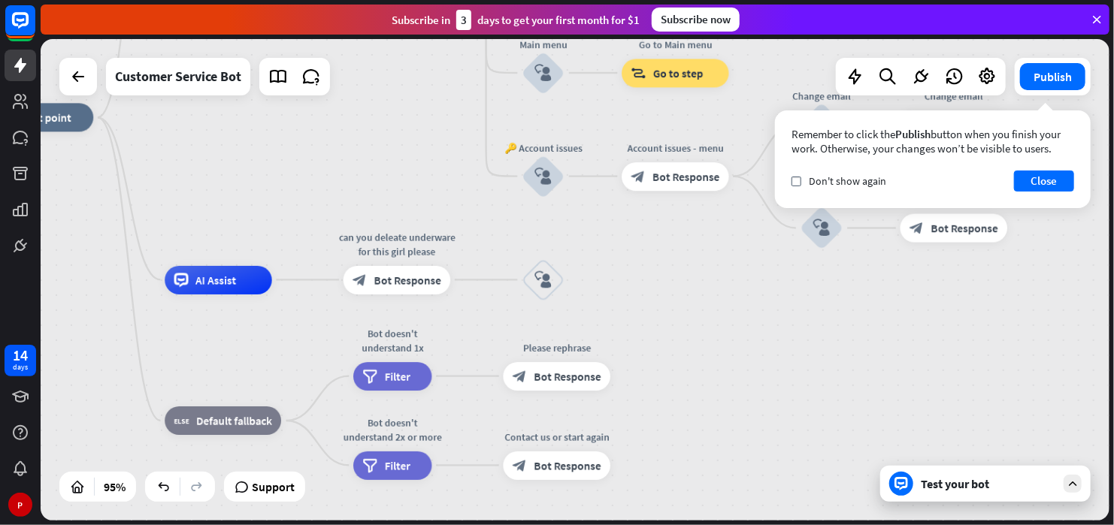
click at [858, 189] on div "check Don't show again Close" at bounding box center [932, 181] width 283 height 21
click at [864, 181] on span "Don't show again" at bounding box center [847, 181] width 77 height 14
drag, startPoint x: 1049, startPoint y: 183, endPoint x: 1046, endPoint y: 153, distance: 29.4
click at [1049, 183] on button "Close" at bounding box center [1044, 181] width 60 height 21
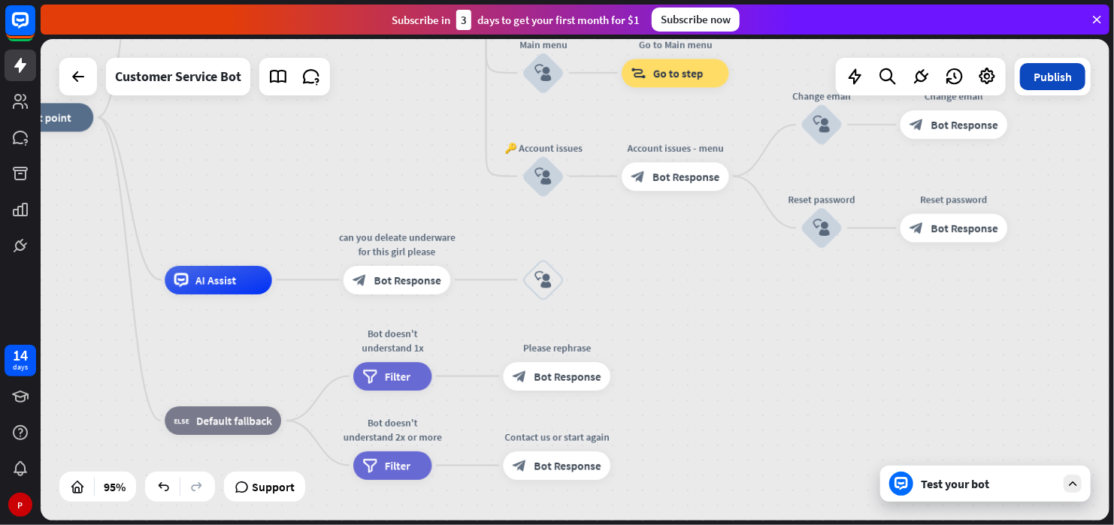
click at [1047, 68] on button "Publish" at bounding box center [1052, 76] width 65 height 27
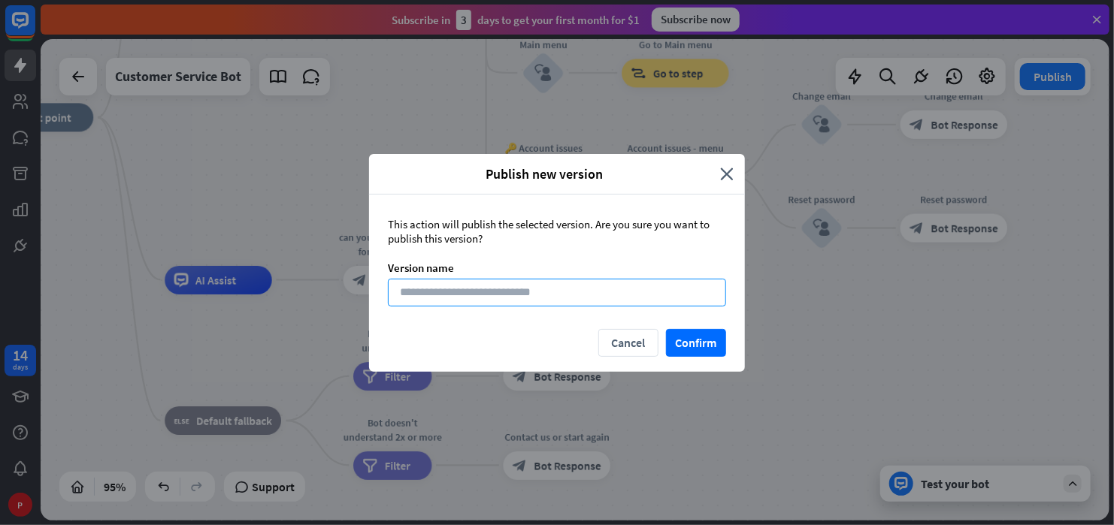
click at [649, 292] on input at bounding box center [557, 293] width 338 height 28
type input "*"
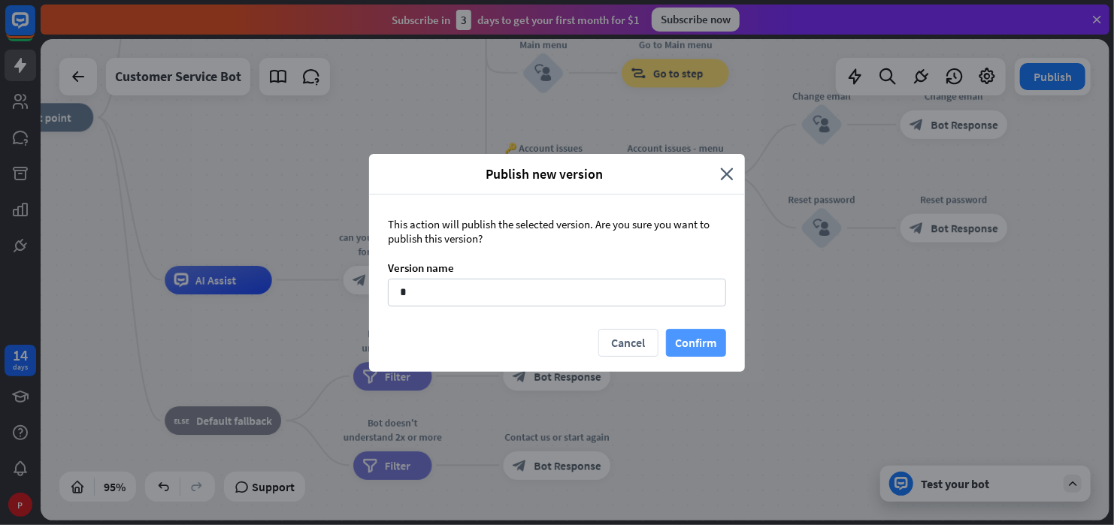
click at [700, 329] on button "Confirm" at bounding box center [696, 343] width 60 height 28
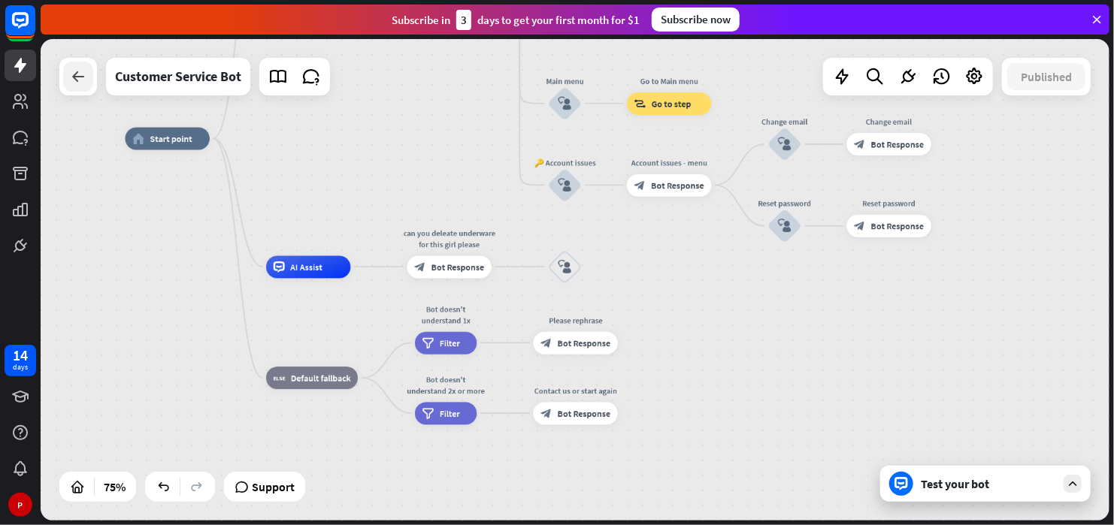
click at [89, 72] on div at bounding box center [78, 77] width 30 height 30
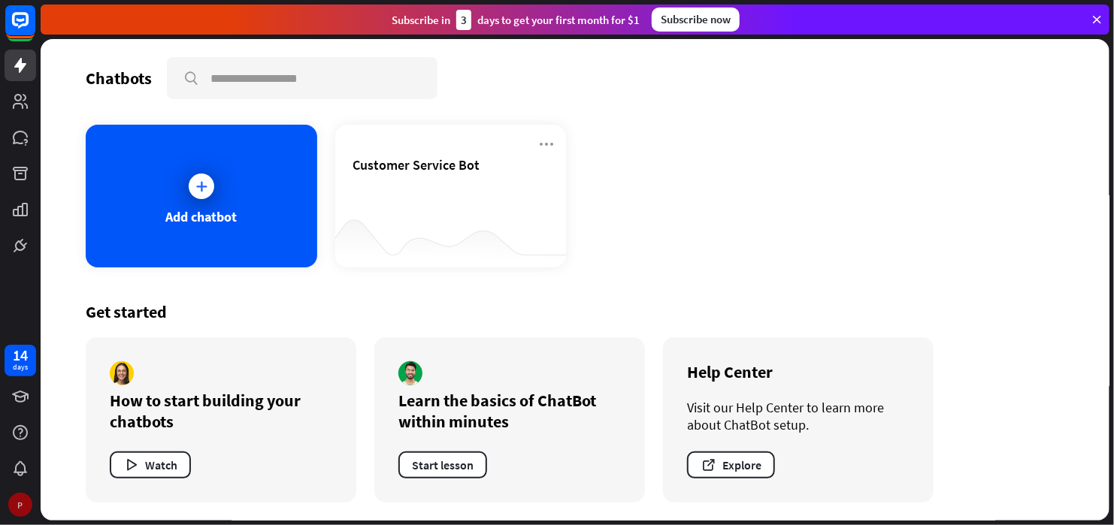
click at [20, 508] on div "P" at bounding box center [20, 505] width 24 height 24
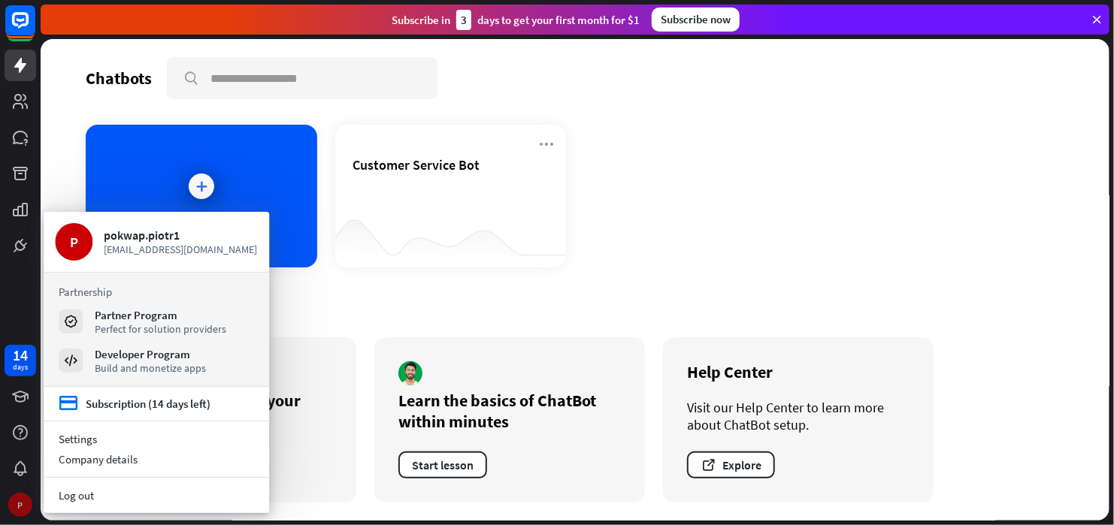
click at [20, 508] on div "P" at bounding box center [20, 505] width 24 height 24
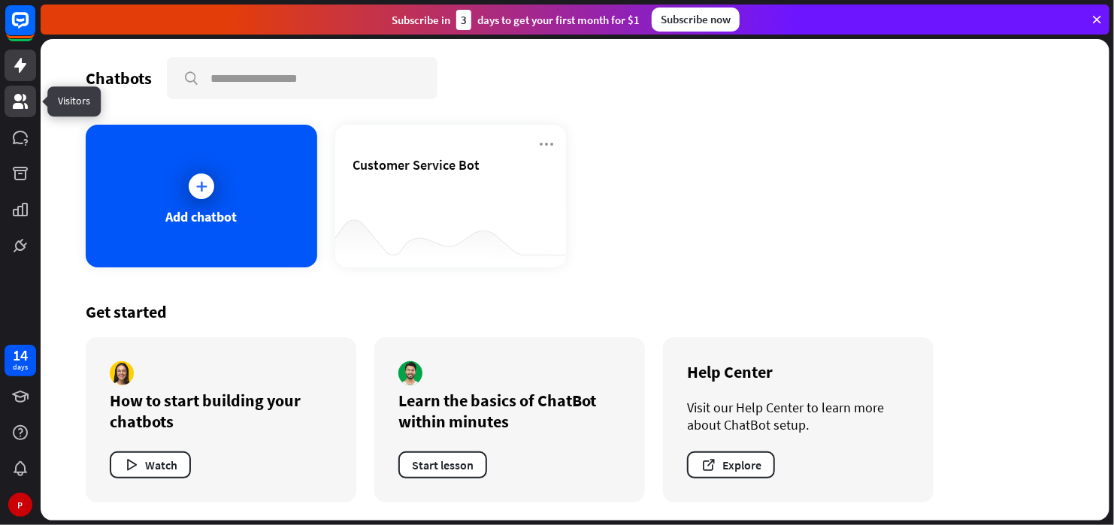
click at [23, 104] on icon at bounding box center [20, 101] width 18 height 18
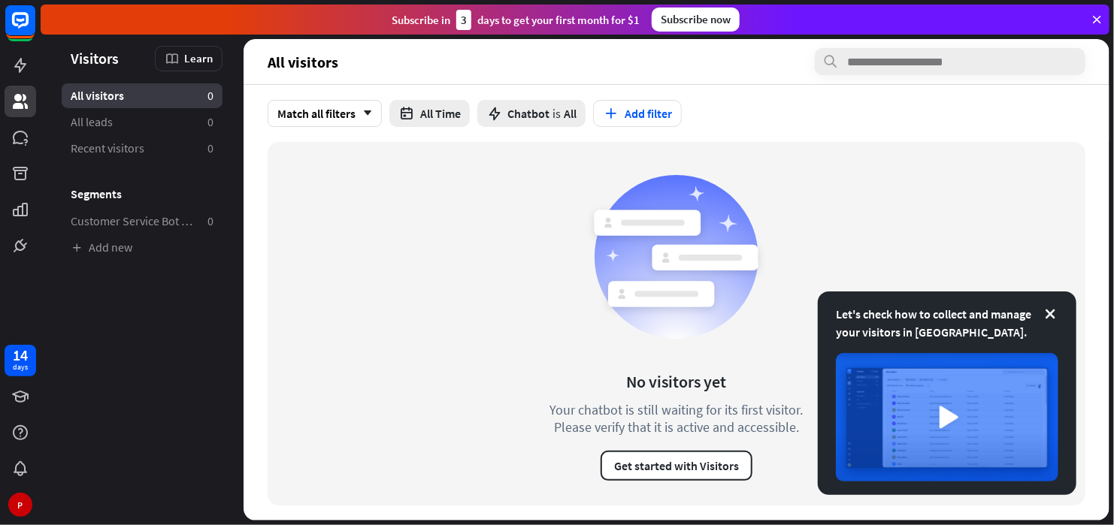
click at [1054, 322] on icon at bounding box center [1050, 314] width 15 height 15
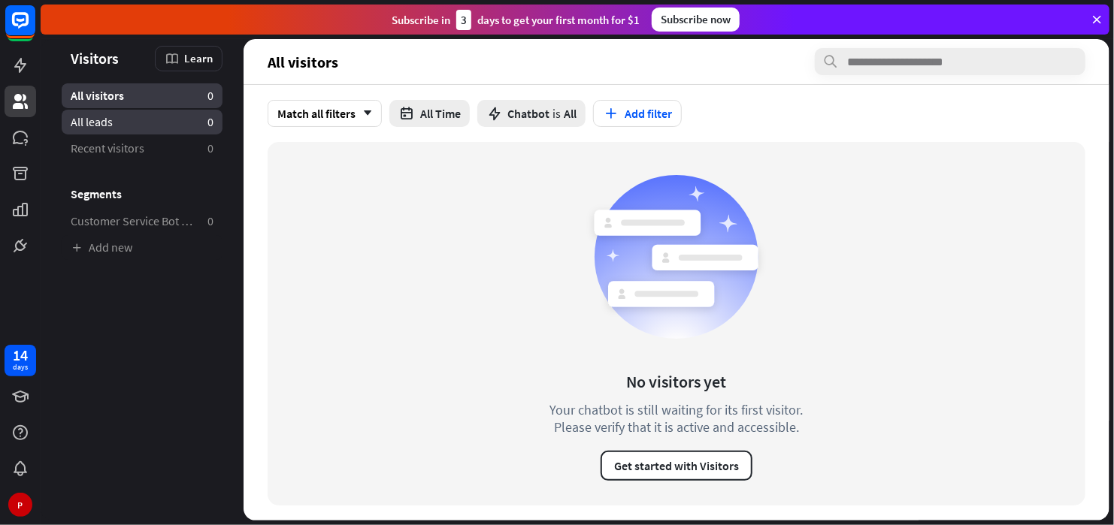
click at [181, 123] on link "All leads 0" at bounding box center [142, 122] width 161 height 25
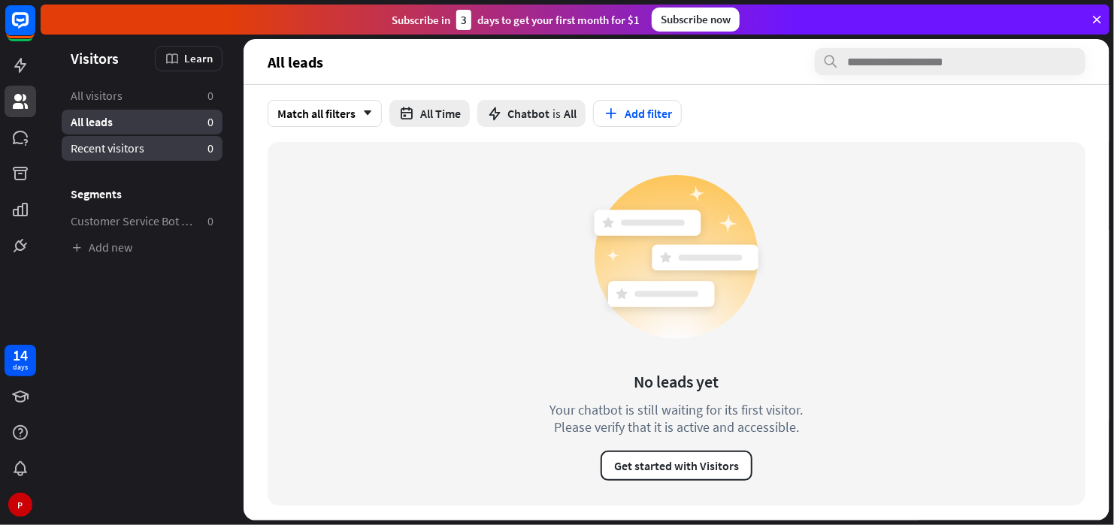
click at [183, 144] on link "Recent visitors 0" at bounding box center [142, 148] width 161 height 25
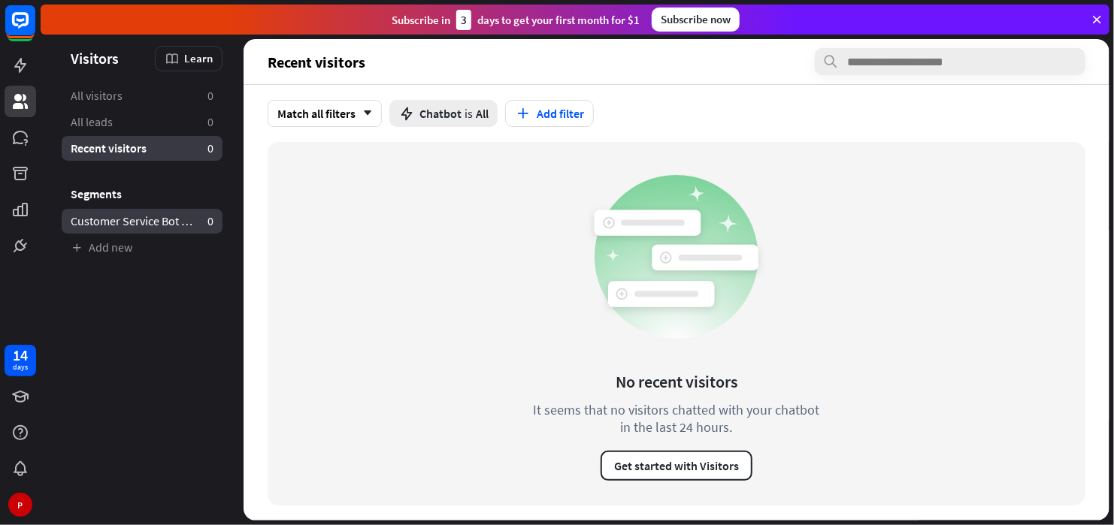
click at [174, 222] on span "Customer Service Bot — Newsletter" at bounding box center [133, 221] width 125 height 16
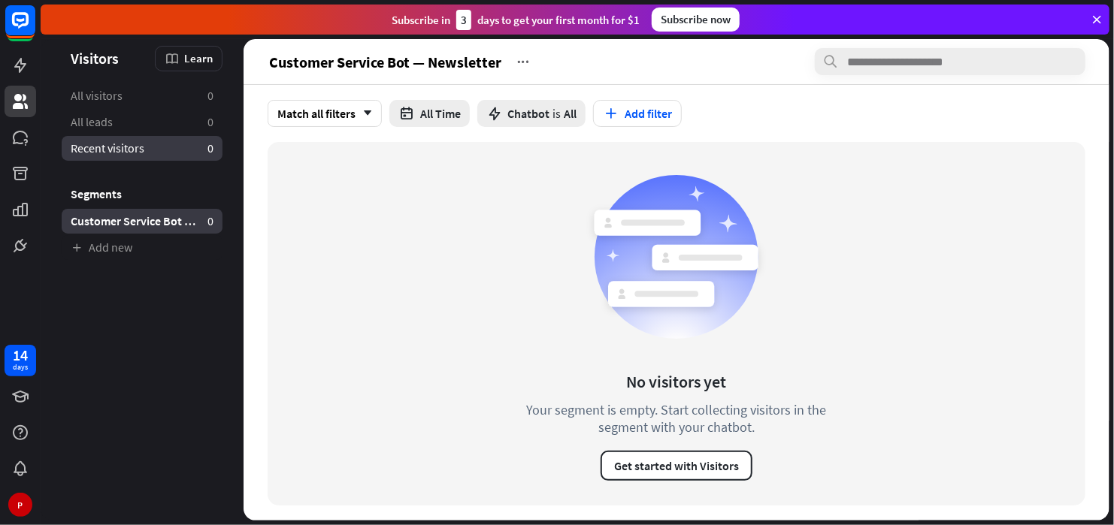
click at [126, 156] on span "Recent visitors" at bounding box center [108, 149] width 74 height 16
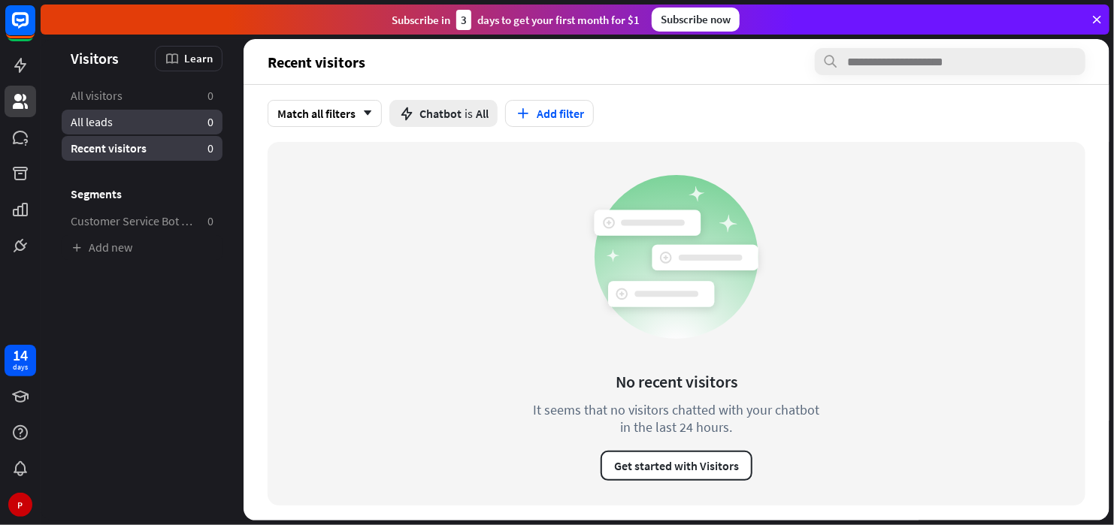
click at [132, 127] on link "All leads 0" at bounding box center [142, 122] width 161 height 25
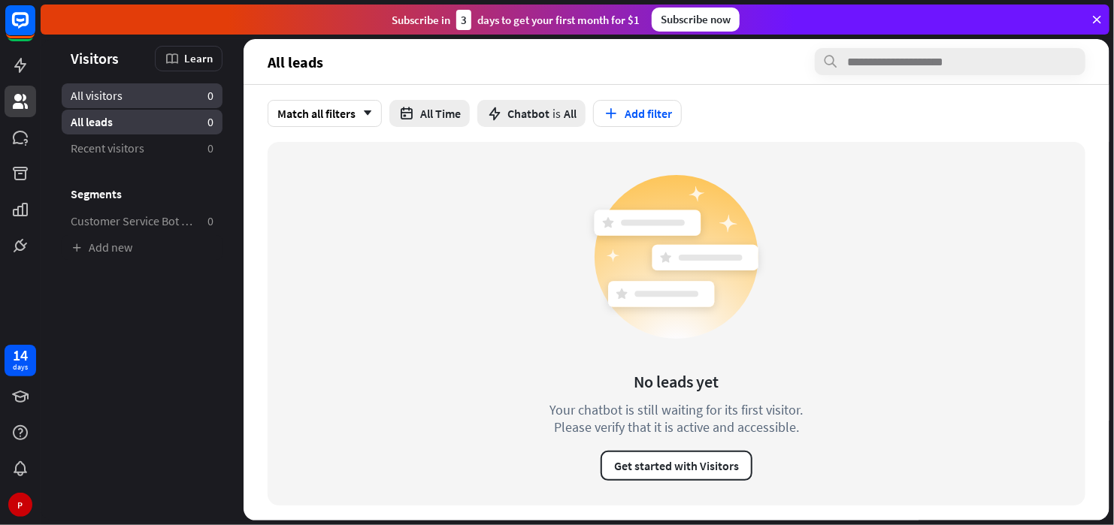
click at [138, 107] on ul "All visitors 0 All leads 0 Recent visitors 0 Segments Customer Service Bot — Ne…" at bounding box center [142, 171] width 203 height 177
click at [138, 104] on link "All visitors 0" at bounding box center [142, 95] width 161 height 25
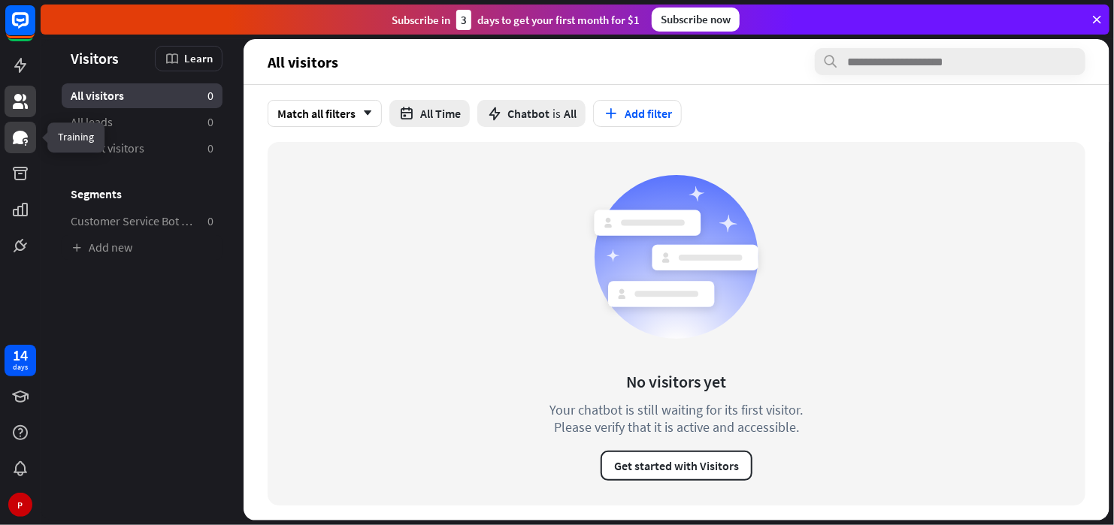
click at [11, 142] on link at bounding box center [21, 138] width 32 height 32
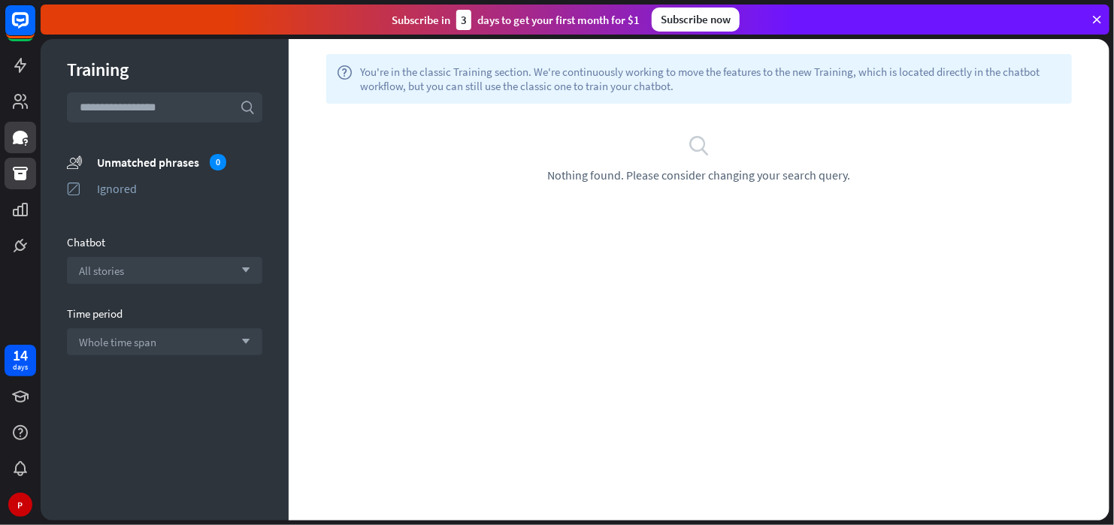
click at [20, 172] on icon at bounding box center [20, 174] width 15 height 14
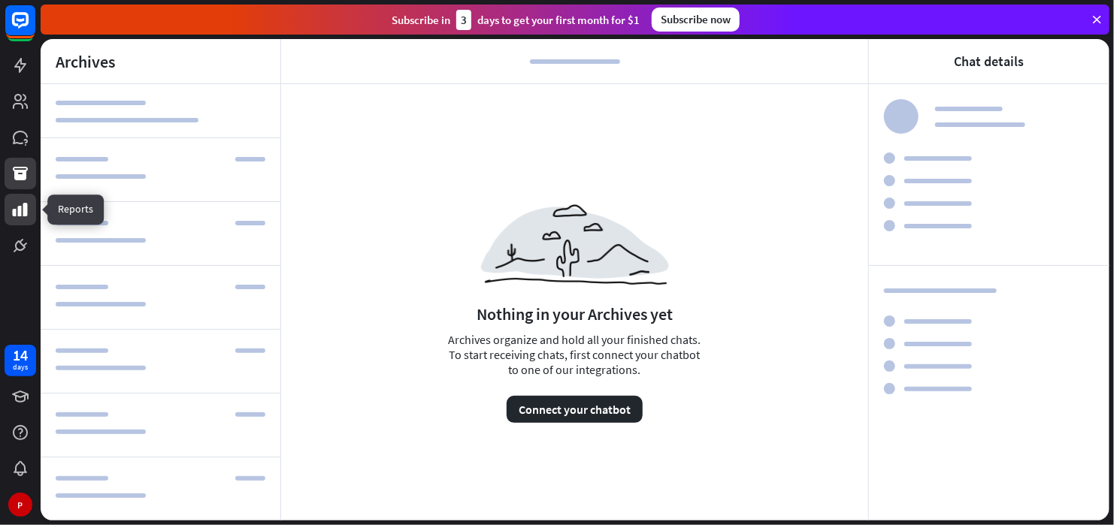
click at [26, 210] on icon at bounding box center [20, 210] width 15 height 14
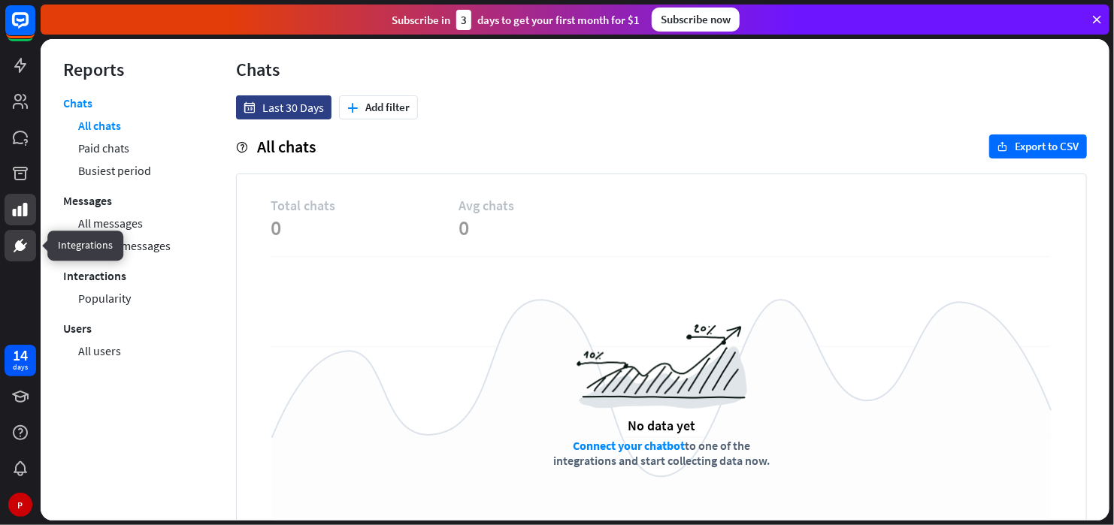
click at [28, 247] on icon at bounding box center [20, 246] width 18 height 18
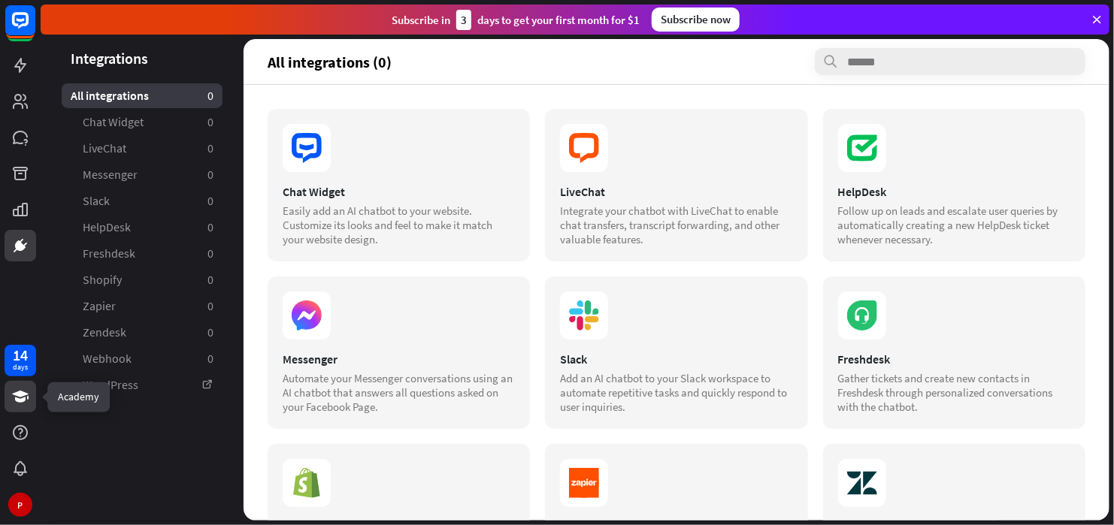
click at [25, 395] on icon at bounding box center [20, 397] width 17 height 12
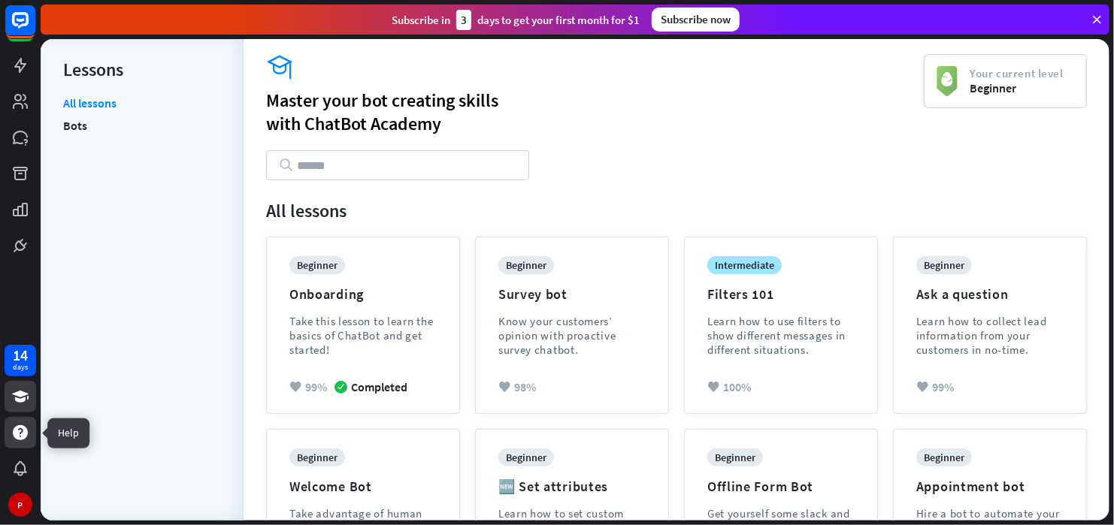
click at [29, 430] on icon at bounding box center [20, 433] width 18 height 18
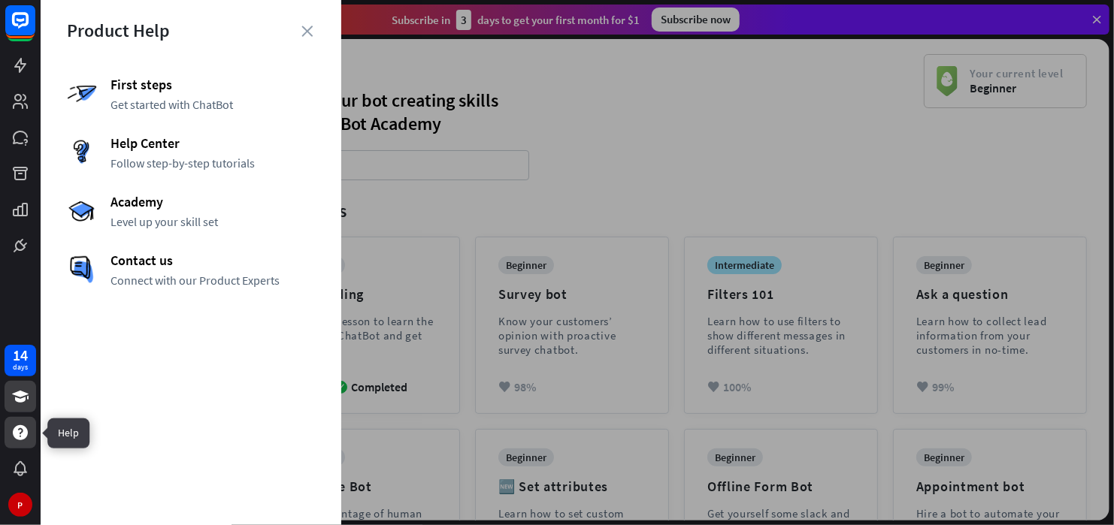
click at [23, 434] on icon at bounding box center [20, 432] width 15 height 15
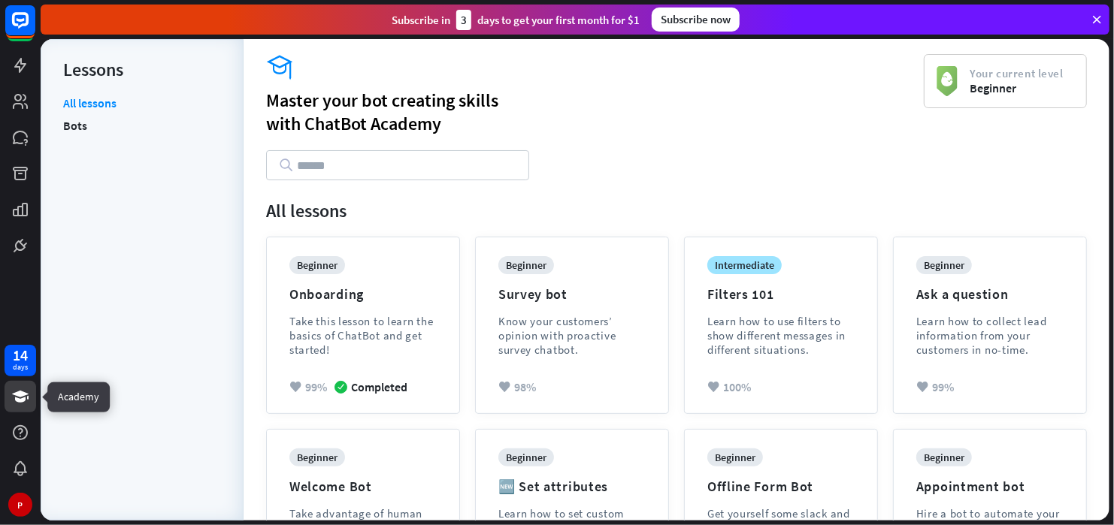
click at [26, 410] on link at bounding box center [21, 397] width 32 height 32
click at [71, 126] on link "Bots" at bounding box center [75, 125] width 24 height 23
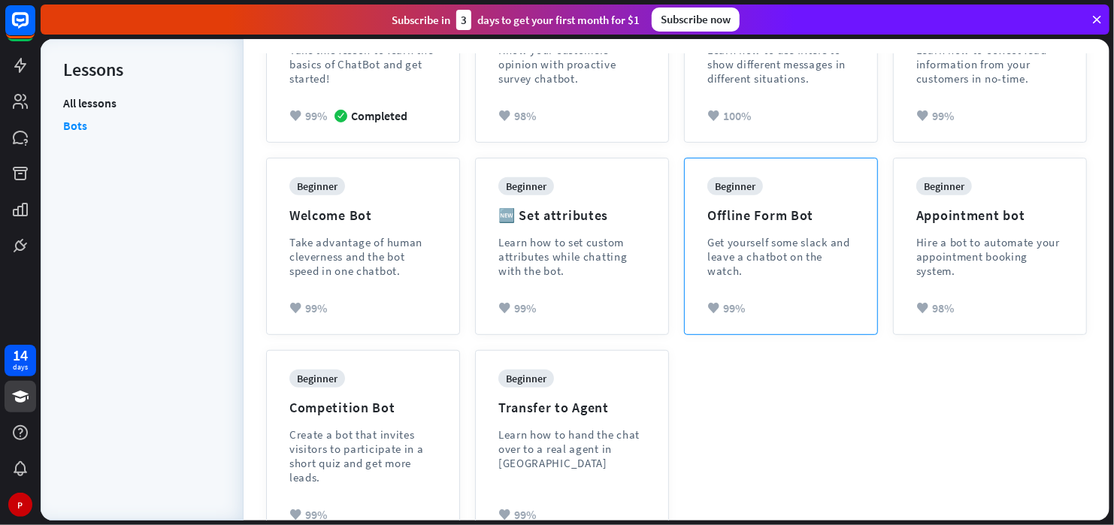
scroll to position [301, 0]
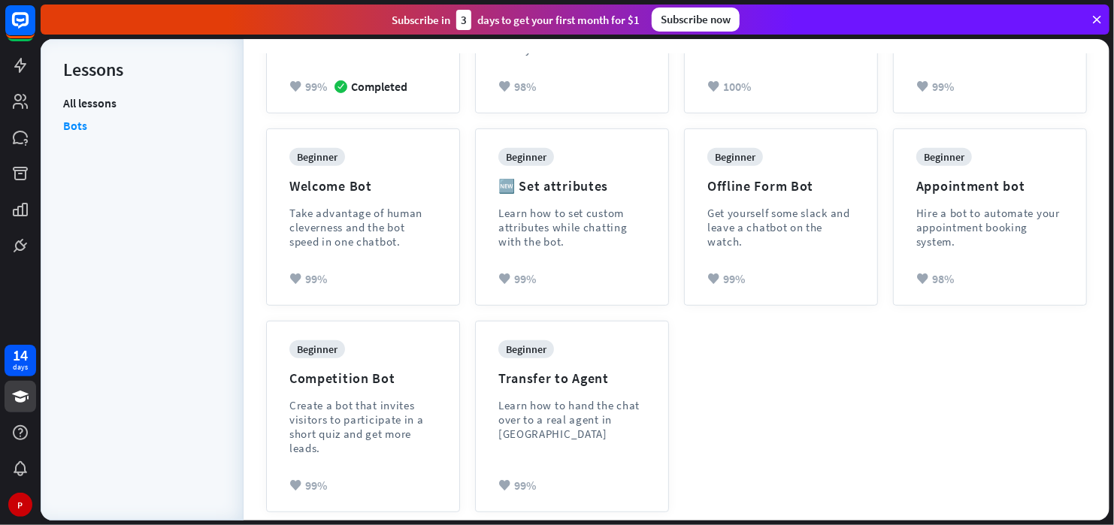
drag, startPoint x: 12, startPoint y: 505, endPoint x: 2, endPoint y: 520, distance: 17.9
click at [5, 521] on div "14 days P" at bounding box center [20, 262] width 41 height 525
click at [319, 419] on div "Create a bot that invites visitors to participate in a short quiz and get more …" at bounding box center [362, 426] width 147 height 57
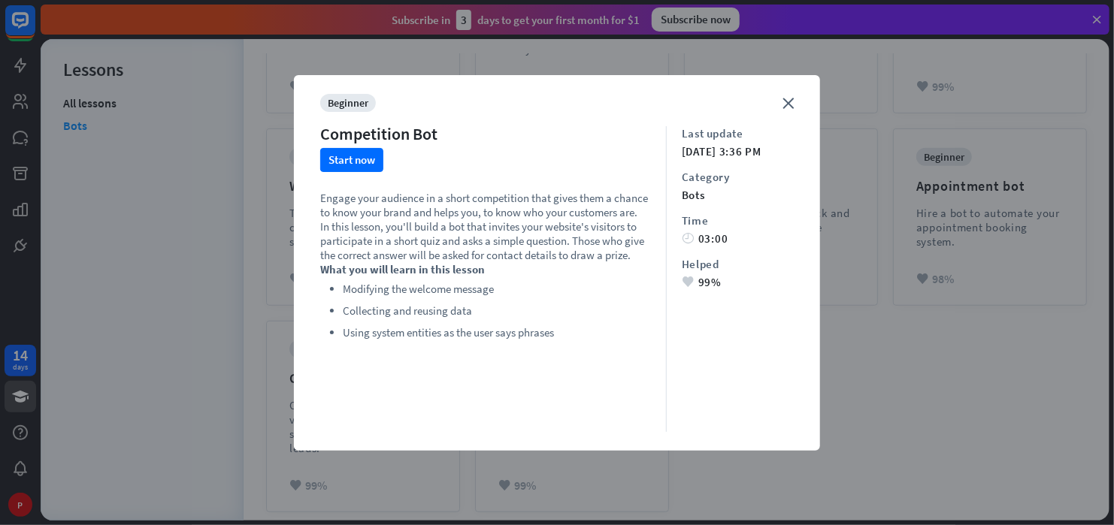
click at [53, 487] on div "close beginner Competition Bot Start now Engage your audience in a short compet…" at bounding box center [557, 262] width 1114 height 525
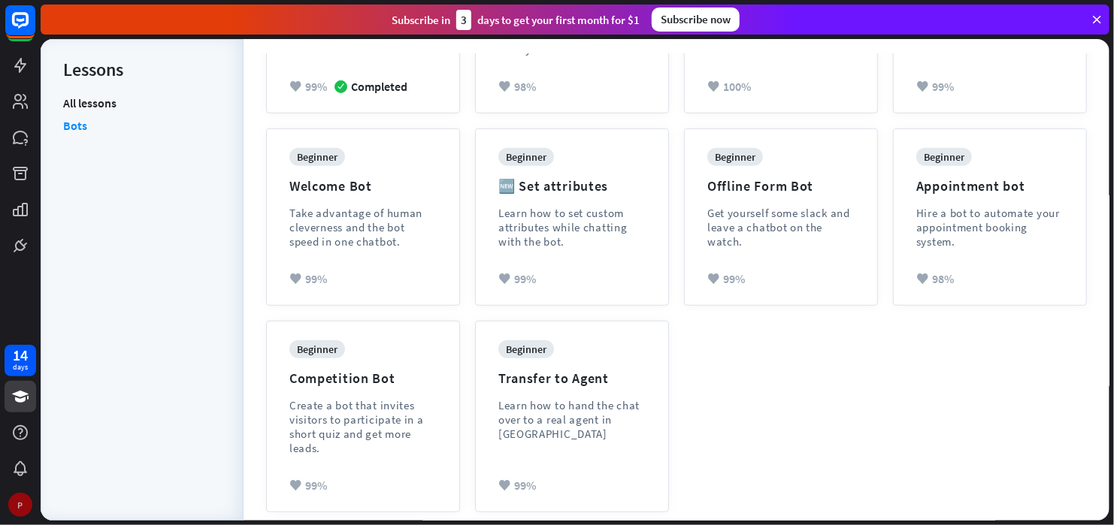
click at [23, 496] on div "P" at bounding box center [20, 505] width 24 height 24
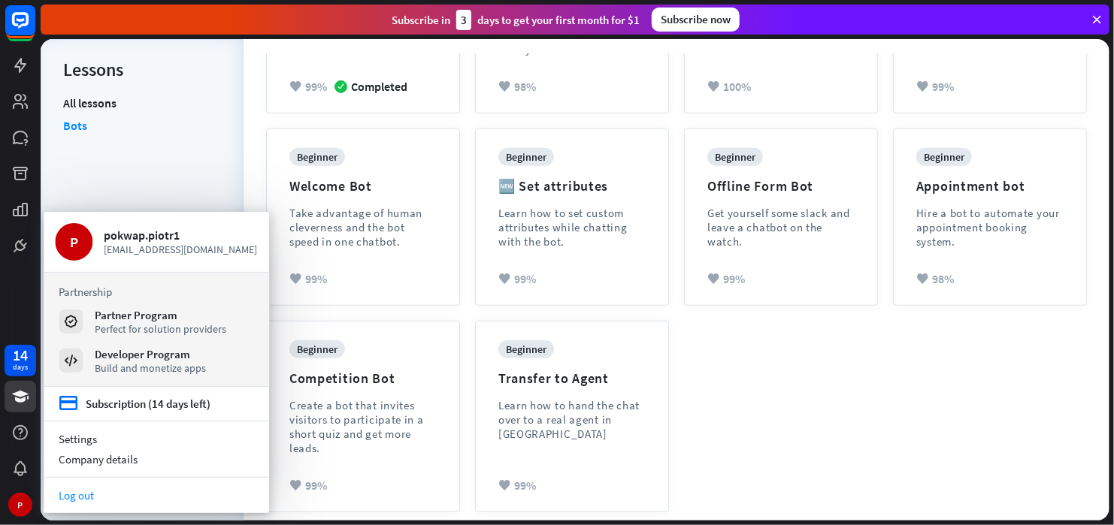
click at [94, 493] on link "Log out" at bounding box center [156, 496] width 225 height 20
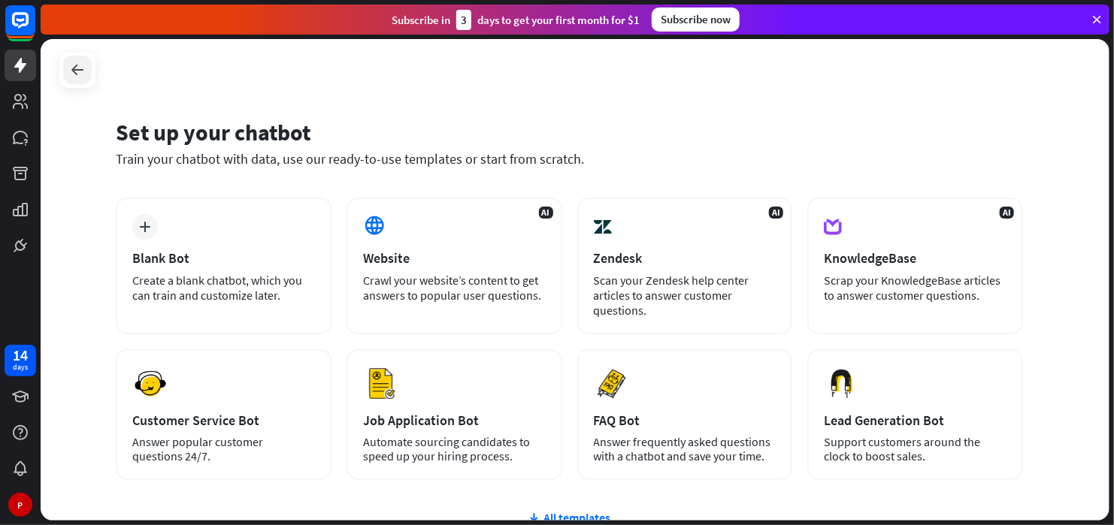
click at [71, 80] on div at bounding box center [77, 70] width 29 height 29
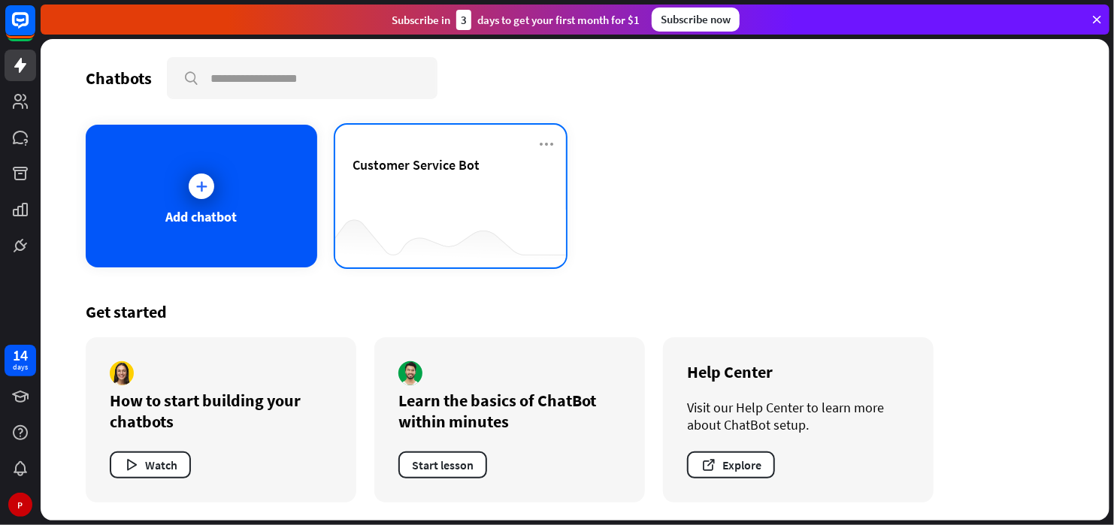
click at [519, 204] on div "Customer Service Bot" at bounding box center [450, 182] width 195 height 53
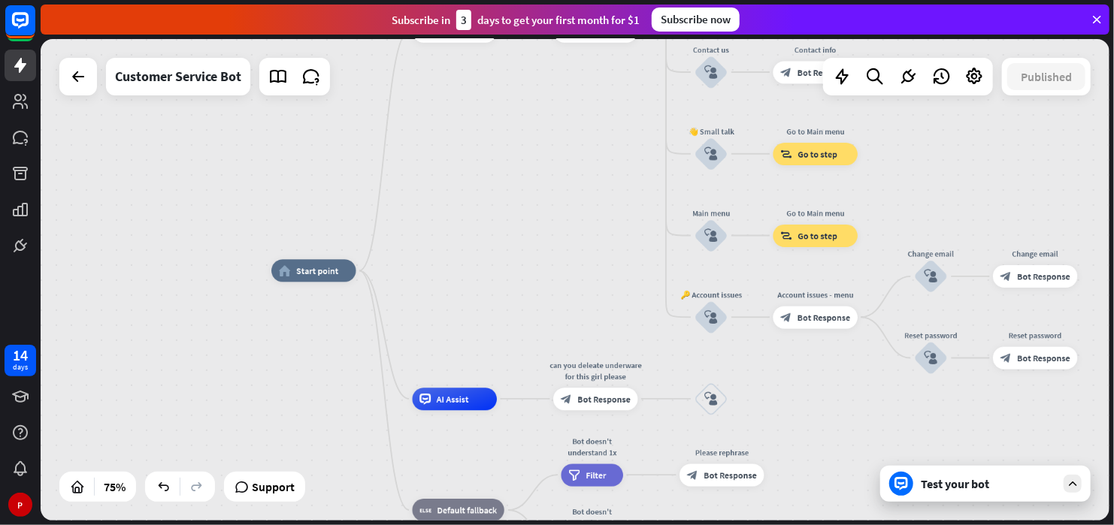
drag, startPoint x: 570, startPoint y: 355, endPoint x: 475, endPoint y: 293, distance: 113.0
click at [475, 293] on div "home_2 Start point Welcome message block_bot_response Bot Response 🔙 Main menu …" at bounding box center [672, 452] width 802 height 362
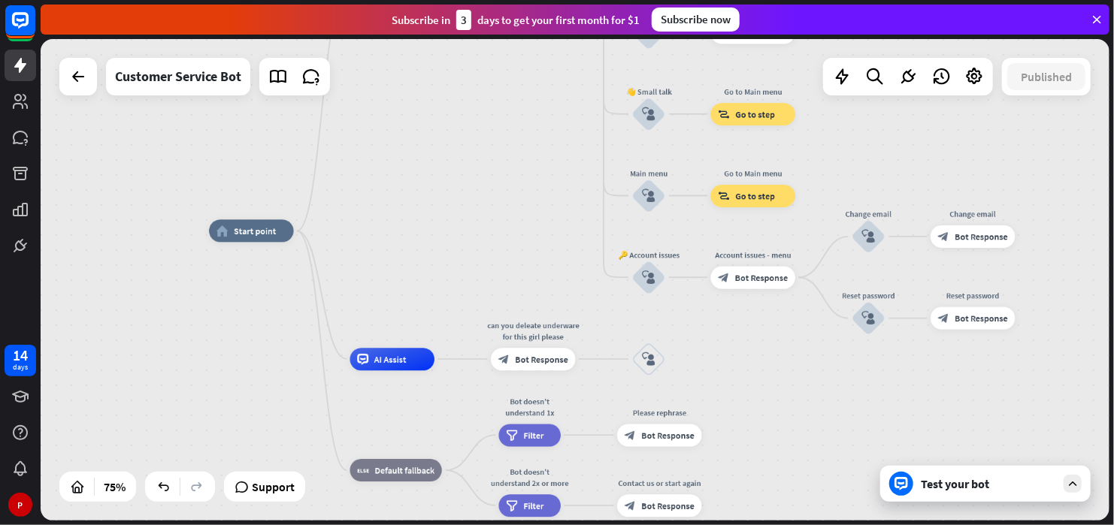
click at [1012, 505] on div "home_2 Start point Welcome message block_bot_response Bot Response 🔙 Main menu …" at bounding box center [575, 280] width 1069 height 482
drag, startPoint x: 1039, startPoint y: 495, endPoint x: 1053, endPoint y: 493, distance: 14.4
click at [1040, 495] on div "Test your bot" at bounding box center [985, 484] width 210 height 36
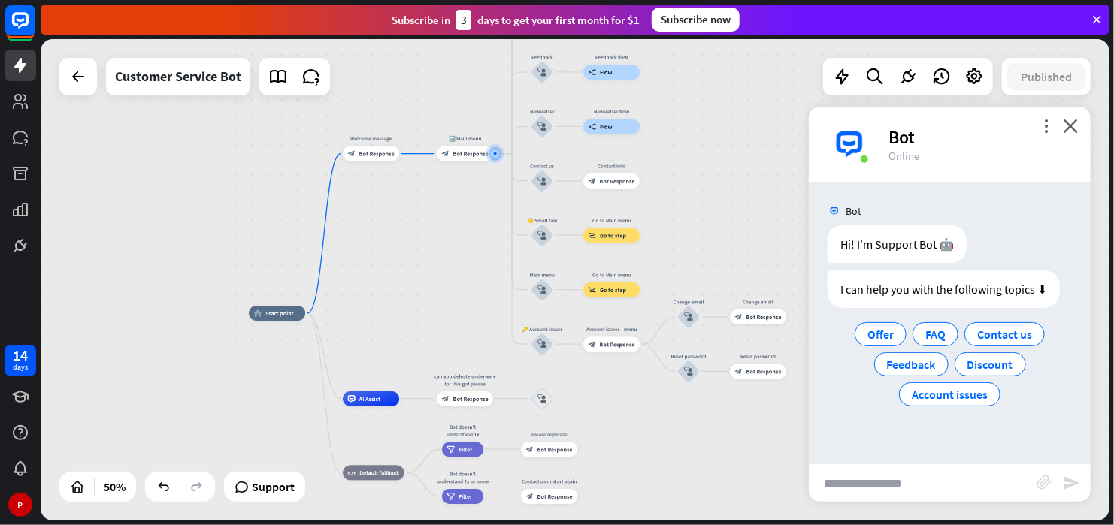
drag, startPoint x: 543, startPoint y: 397, endPoint x: 508, endPoint y: 228, distance: 172.6
click at [508, 228] on div "home_2 Start point Welcome message block_bot_response Bot Response 🔙 Main menu …" at bounding box center [575, 280] width 1069 height 482
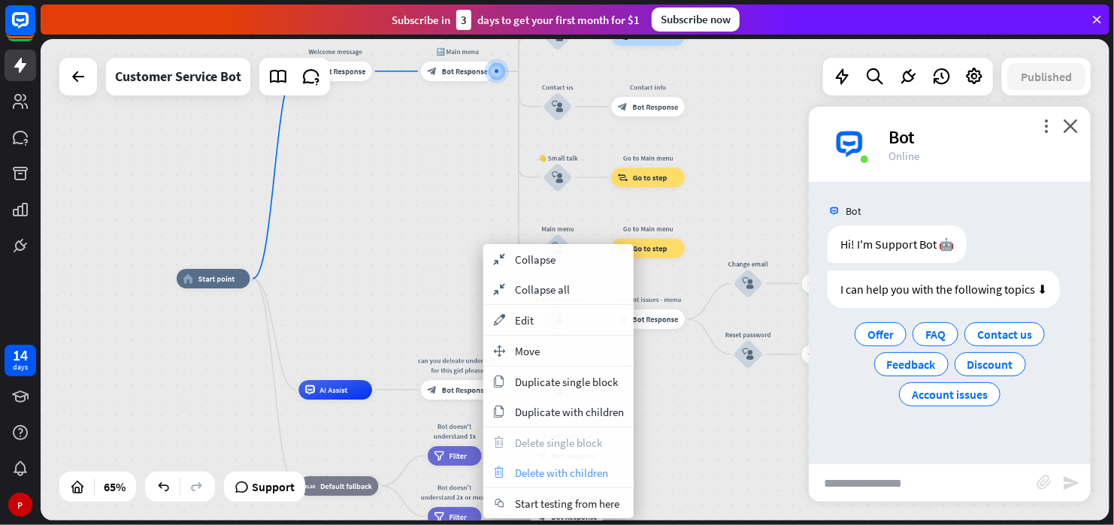
click at [563, 469] on span "Delete with children" at bounding box center [561, 473] width 93 height 14
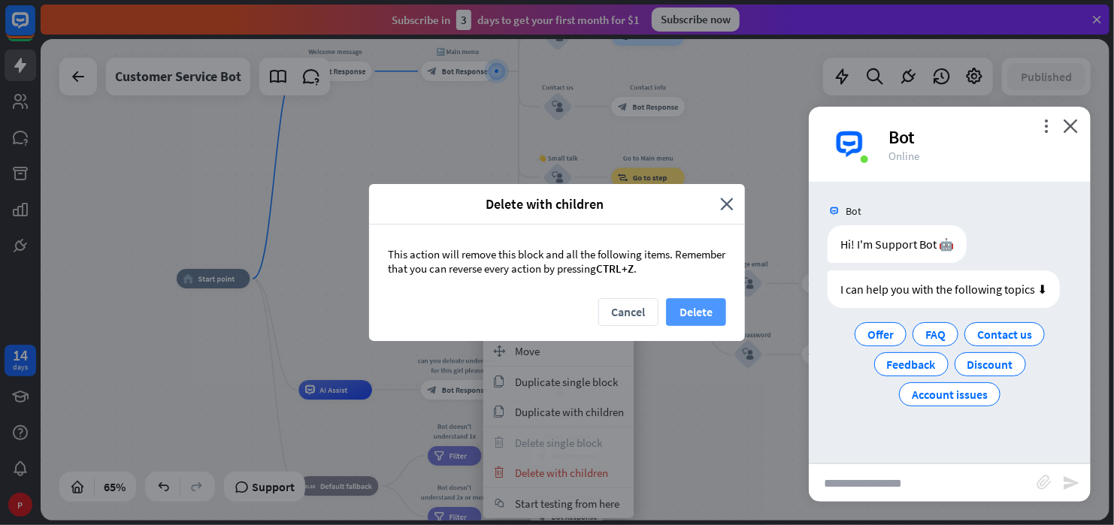
click at [692, 316] on button "Delete" at bounding box center [696, 312] width 60 height 28
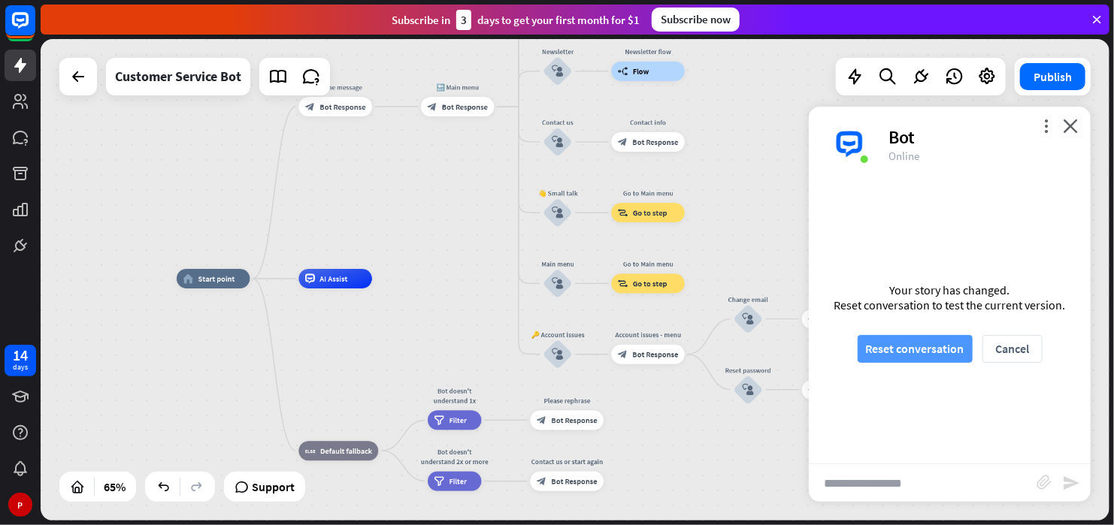
click at [944, 346] on button "Reset conversation" at bounding box center [915, 349] width 115 height 28
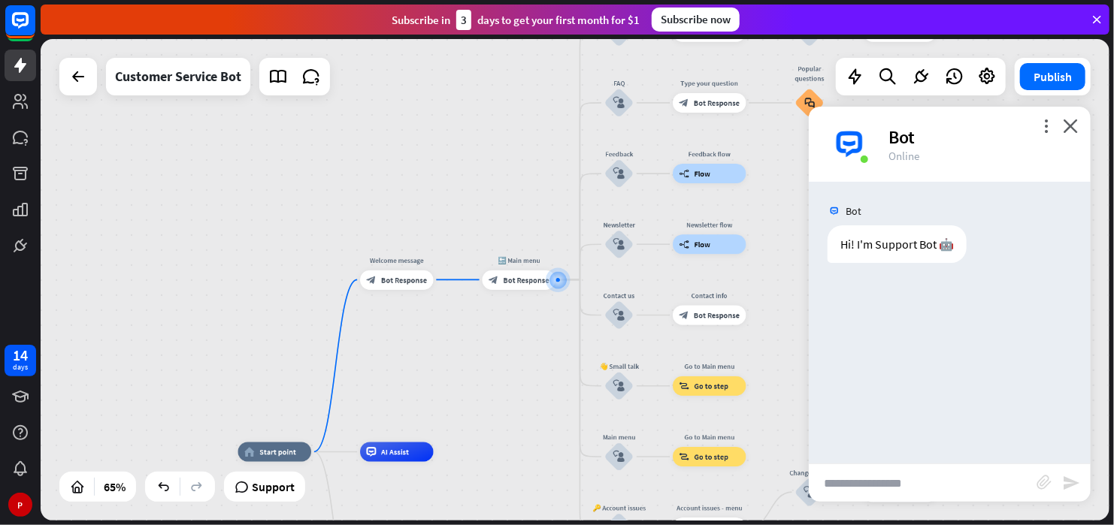
click at [919, 477] on input "text" at bounding box center [923, 484] width 228 height 38
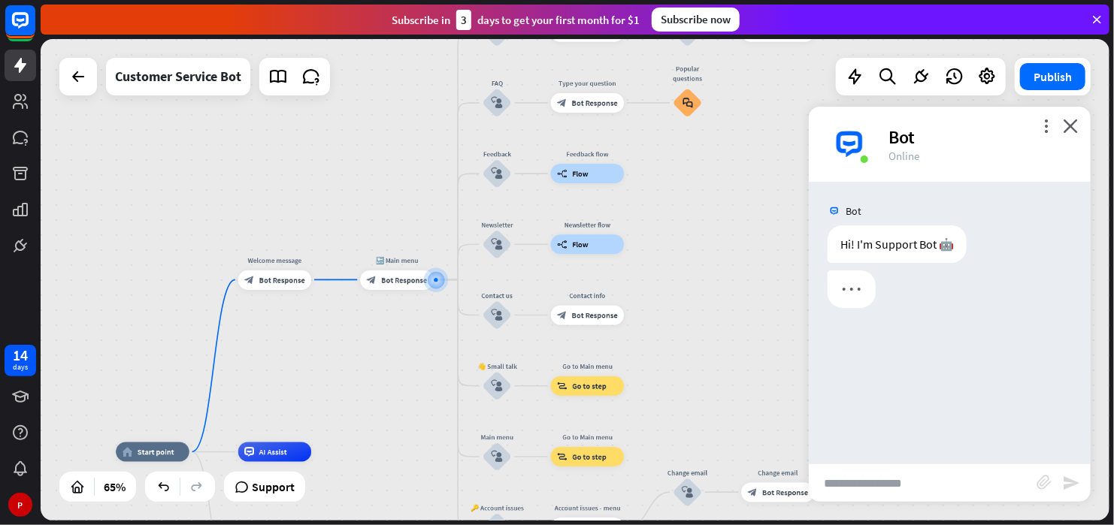
click at [923, 490] on input "text" at bounding box center [923, 484] width 228 height 38
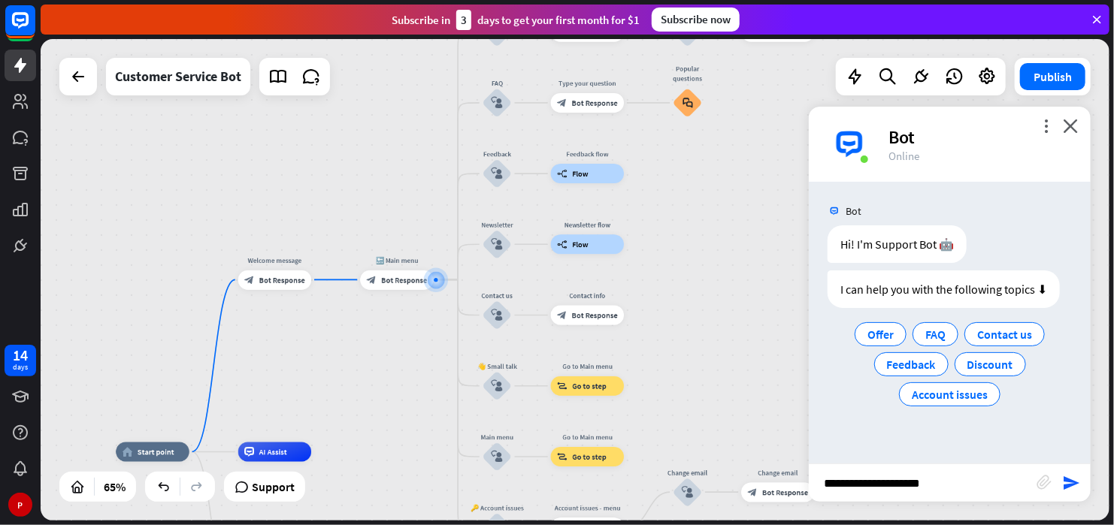
type input "**********"
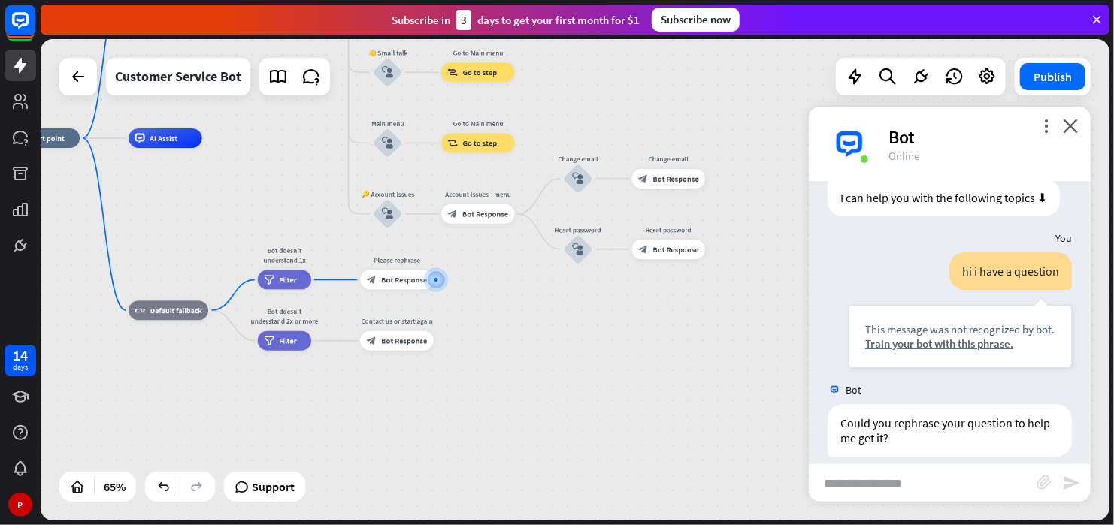
scroll to position [107, 0]
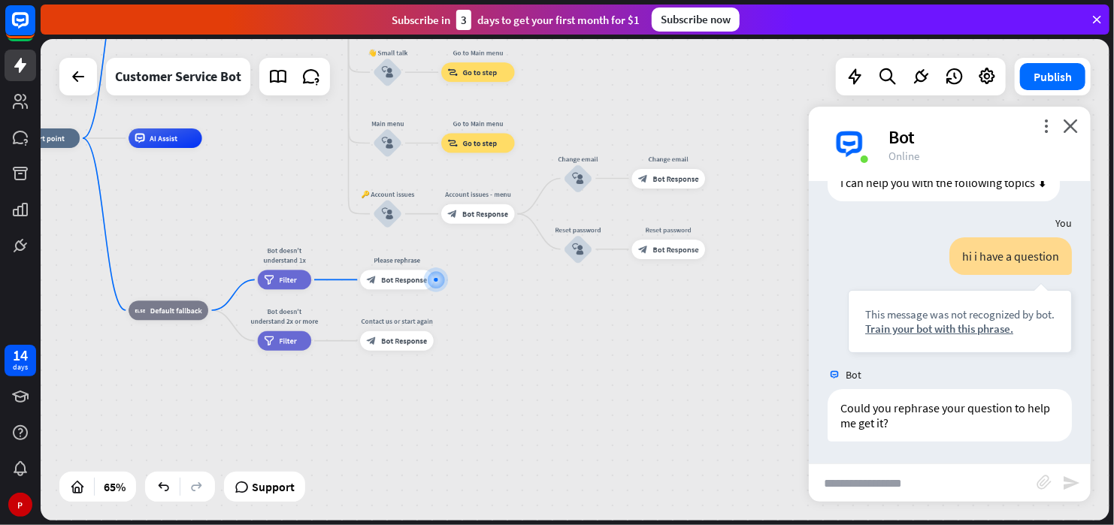
click at [956, 488] on input "text" at bounding box center [923, 484] width 228 height 38
click at [1040, 486] on icon "block_attachment" at bounding box center [1044, 482] width 15 height 15
click at [949, 455] on div "Image" at bounding box center [961, 455] width 129 height 26
click at [1038, 483] on icon "block_attachment" at bounding box center [1044, 482] width 15 height 15
click at [967, 454] on div "Image" at bounding box center [961, 455] width 129 height 26
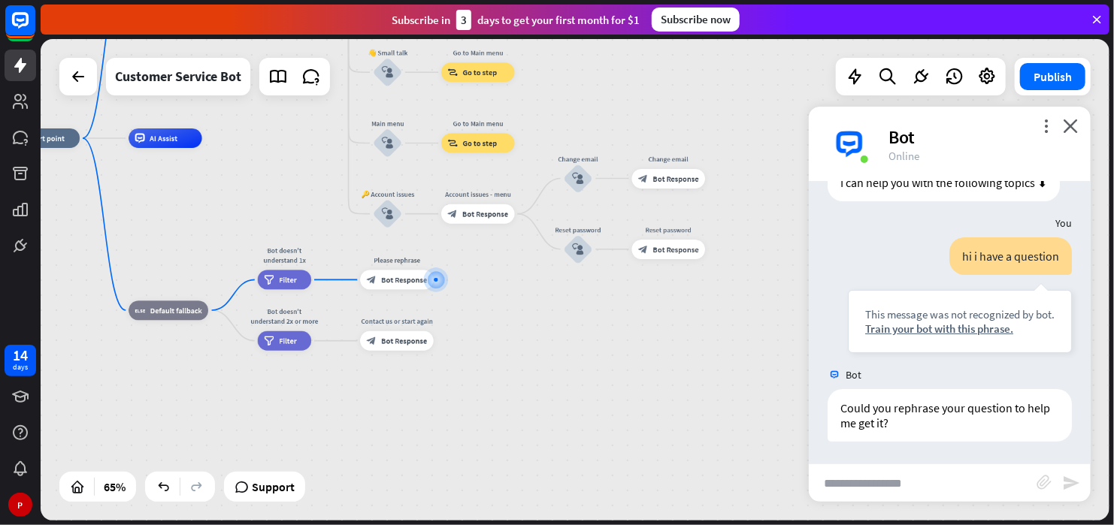
click at [952, 475] on input "text" at bounding box center [923, 484] width 228 height 38
type input "*"
click at [949, 477] on input "text" at bounding box center [923, 484] width 228 height 38
type input "**********"
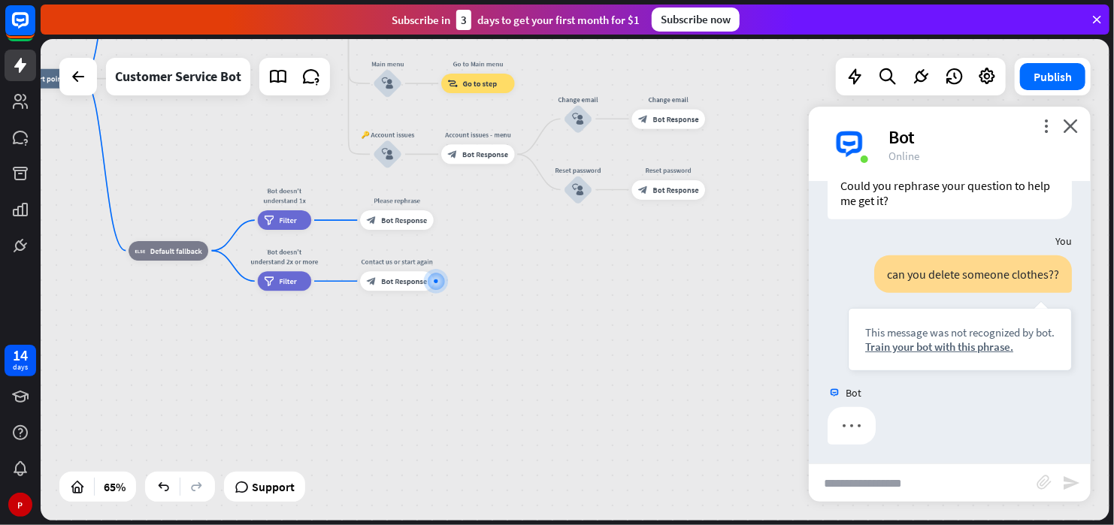
scroll to position [332, 0]
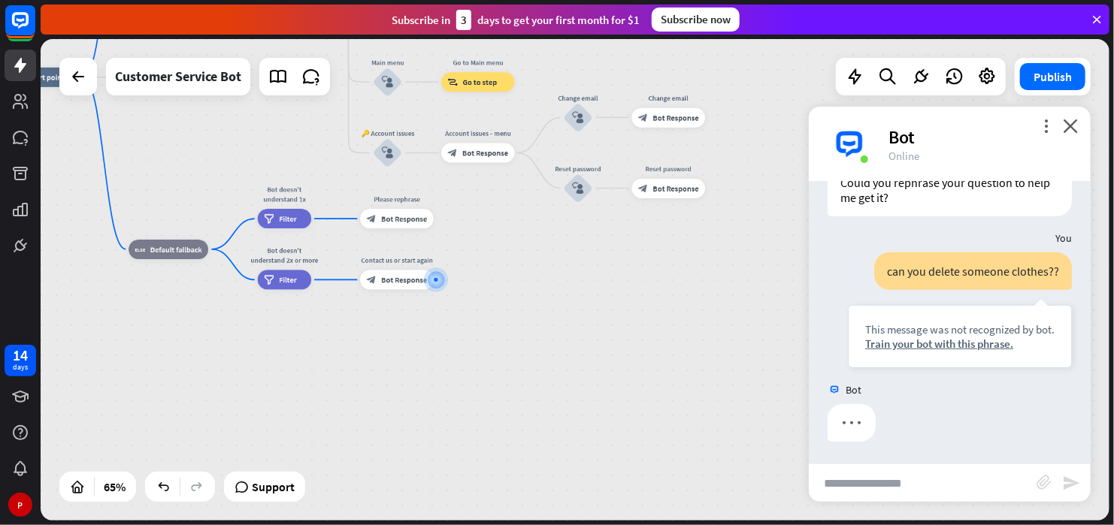
click at [961, 444] on div at bounding box center [950, 426] width 282 height 45
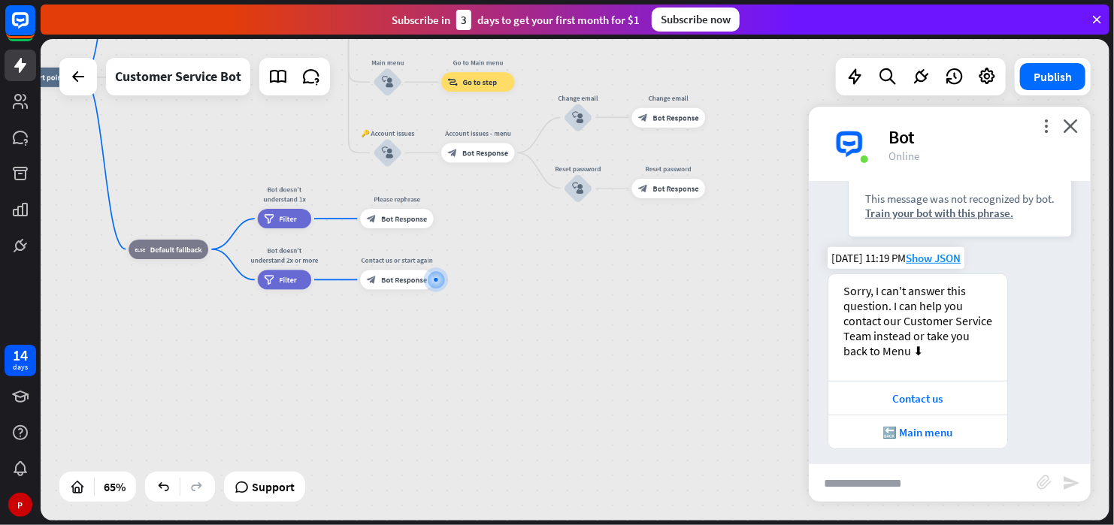
scroll to position [470, 0]
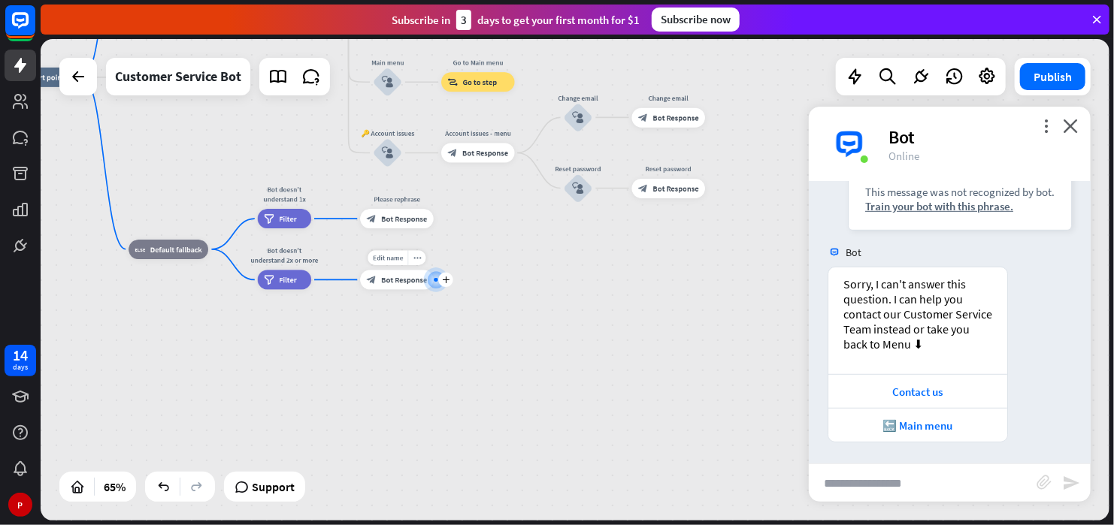
click at [443, 289] on div at bounding box center [436, 280] width 25 height 25
click at [434, 286] on div at bounding box center [435, 279] width 15 height 15
click at [1052, 487] on icon "block_attachment" at bounding box center [1044, 482] width 15 height 15
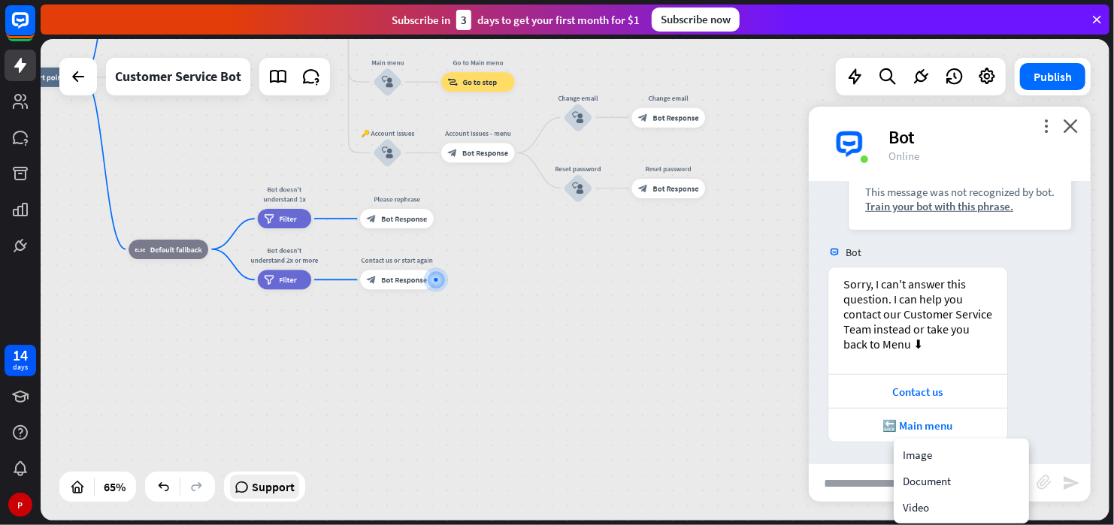
drag, startPoint x: 293, startPoint y: 484, endPoint x: 287, endPoint y: 496, distance: 13.4
click at [292, 490] on div "Support" at bounding box center [264, 487] width 81 height 30
click at [287, 496] on span "Support" at bounding box center [273, 487] width 43 height 24
